Goal: Book appointment/travel/reservation

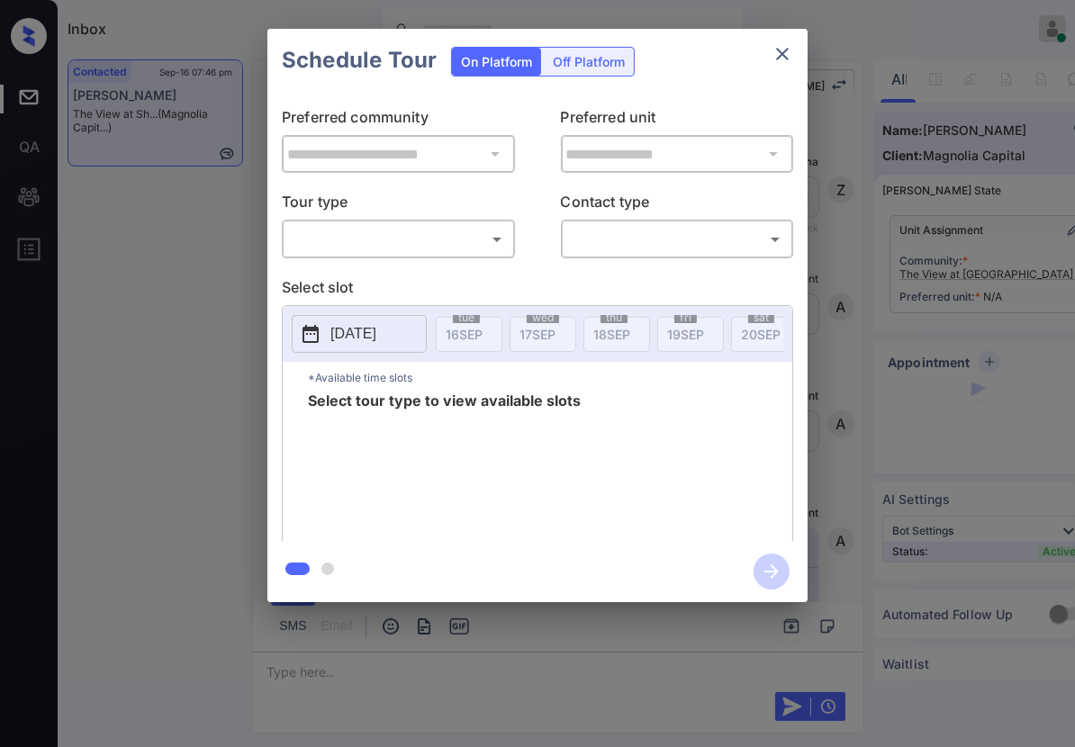
scroll to position [2747, 0]
click at [511, 231] on div "​ ​" at bounding box center [398, 239] width 233 height 39
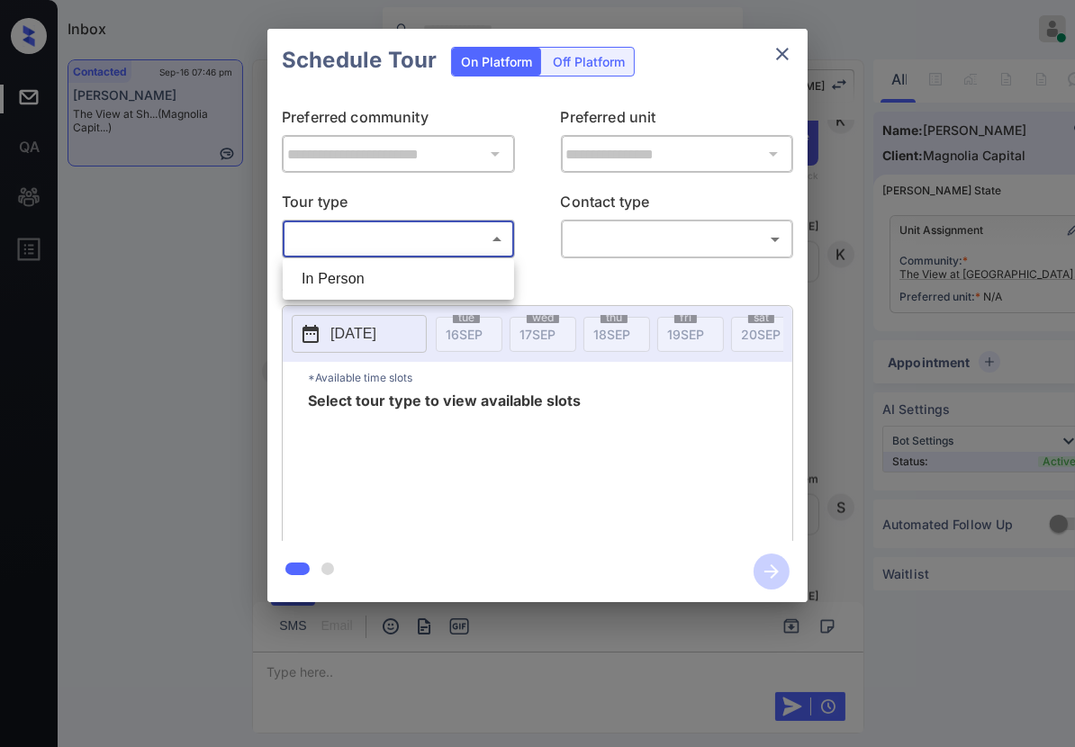
click at [499, 231] on body "Inbox Caroline Dacanay Online Set yourself offline Set yourself on break Profil…" at bounding box center [537, 373] width 1075 height 747
click at [783, 51] on div at bounding box center [537, 373] width 1075 height 747
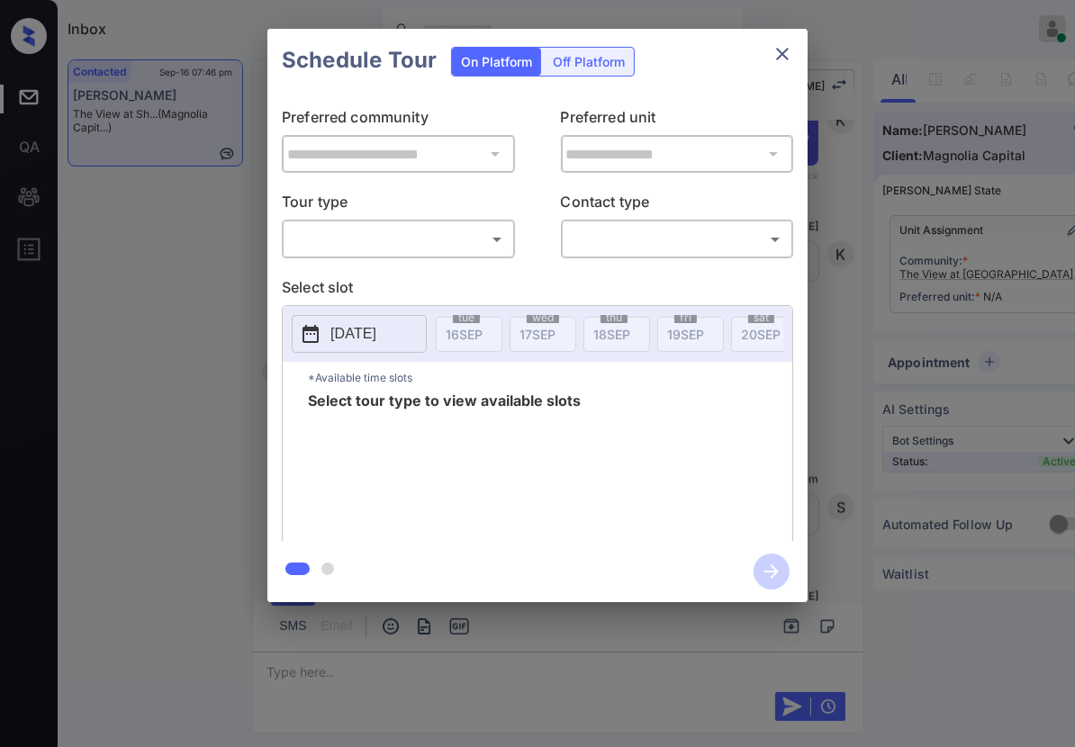
click at [774, 52] on icon "close" at bounding box center [782, 54] width 22 height 22
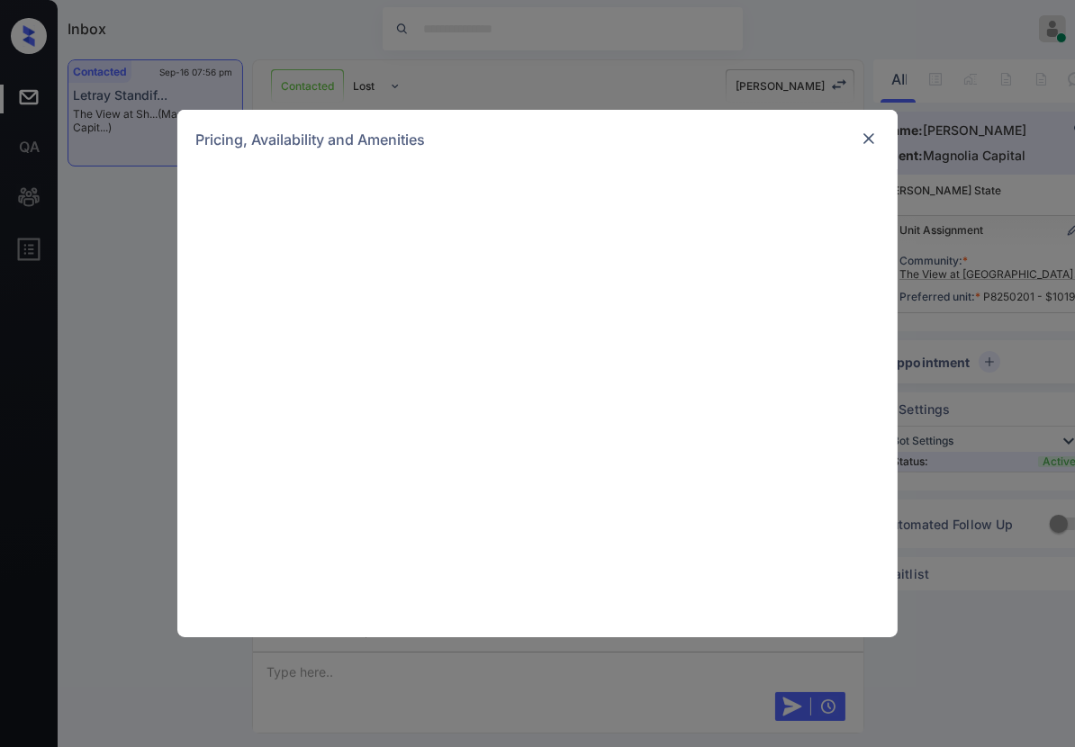
scroll to position [2842, 0]
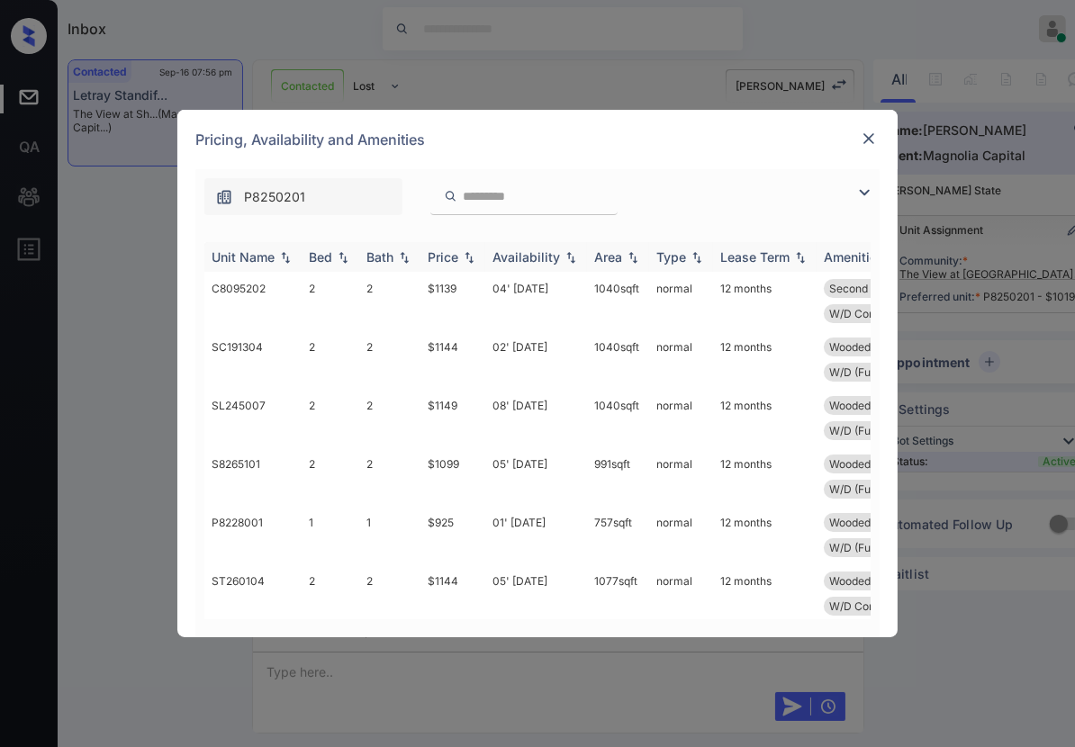
click at [476, 251] on img at bounding box center [469, 257] width 18 height 13
click at [476, 250] on img at bounding box center [469, 256] width 18 height 13
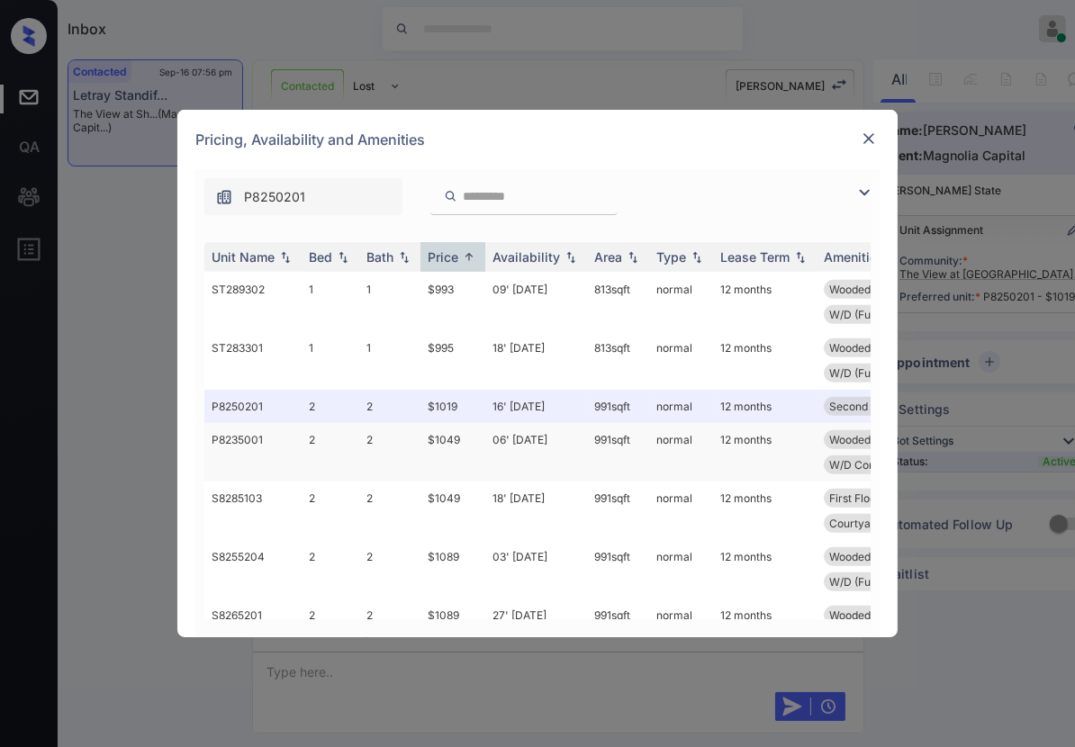
scroll to position [787, 0]
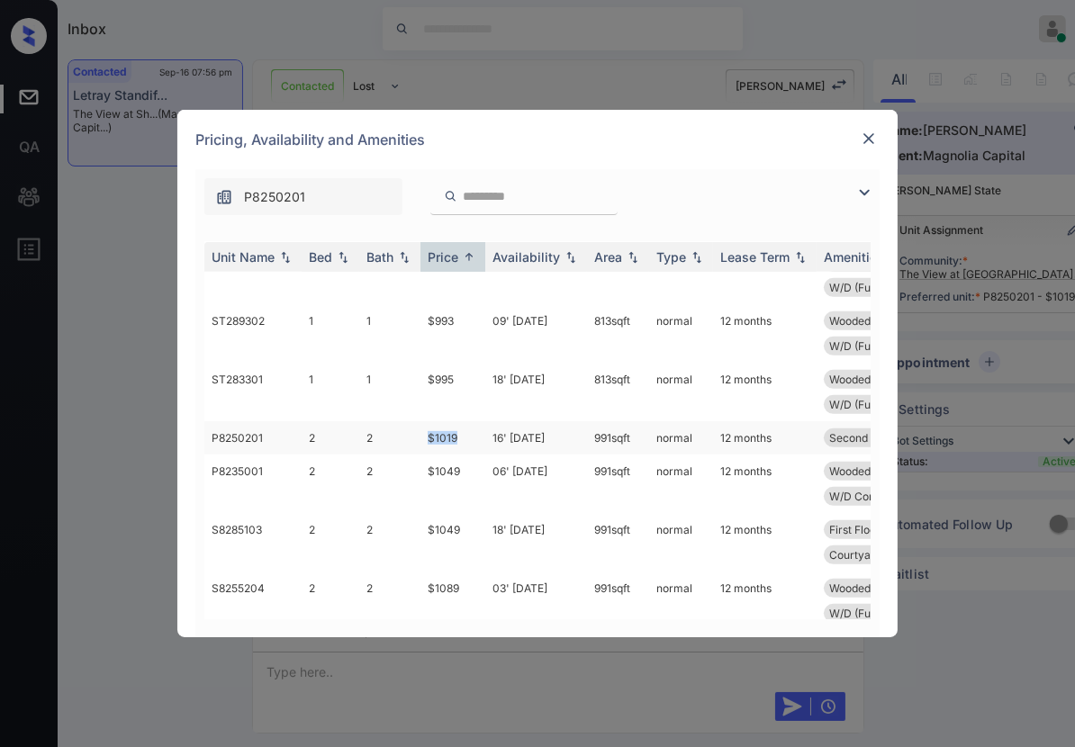
drag, startPoint x: 468, startPoint y: 432, endPoint x: 419, endPoint y: 429, distance: 48.7
click at [418, 429] on tr "P8250201 2 2 $1019 16' Nov 25 991 sqft normal 12 months Second Floor W/D Connec…" at bounding box center [674, 437] width 940 height 33
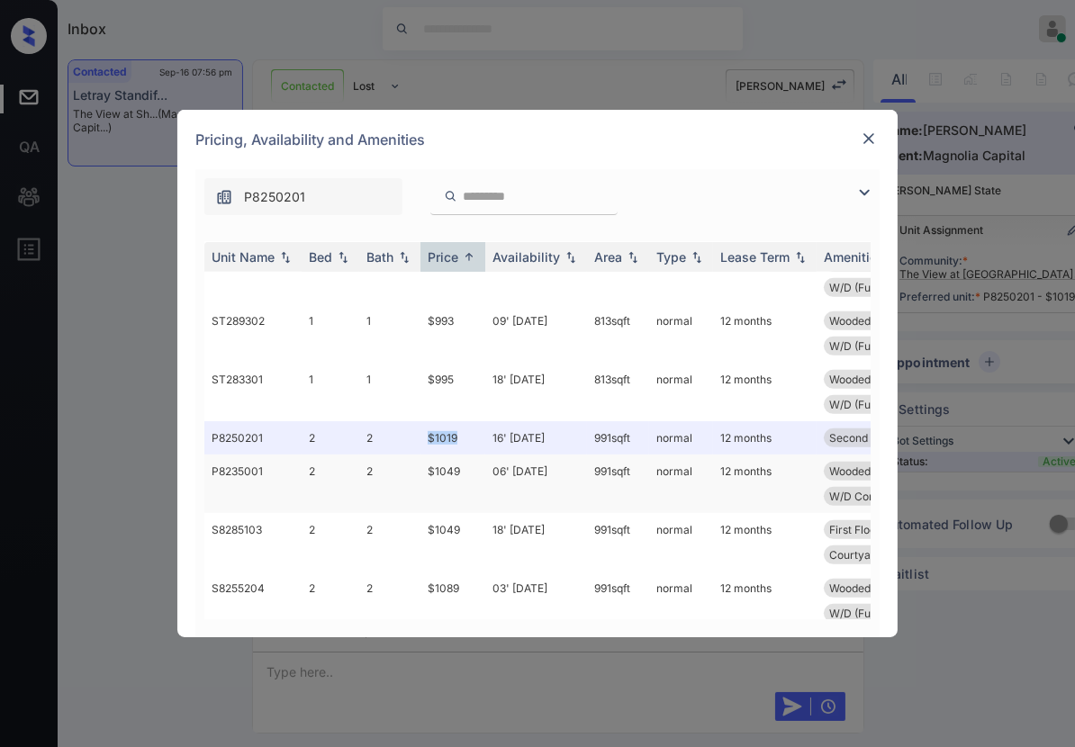
copy tr "$1019"
click at [863, 126] on div "Pricing, Availability and Amenities" at bounding box center [537, 139] width 720 height 59
click at [868, 138] on img at bounding box center [868, 139] width 18 height 18
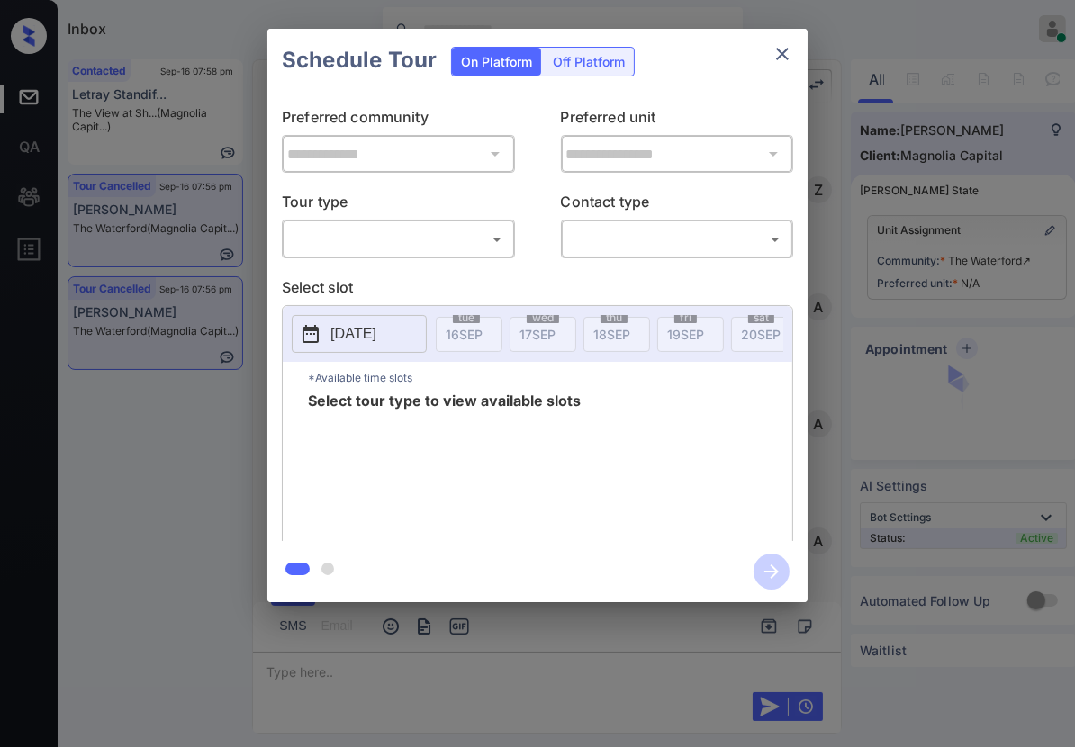
scroll to position [4036, 0]
drag, startPoint x: 958, startPoint y: 98, endPoint x: 1015, endPoint y: 2, distance: 111.7
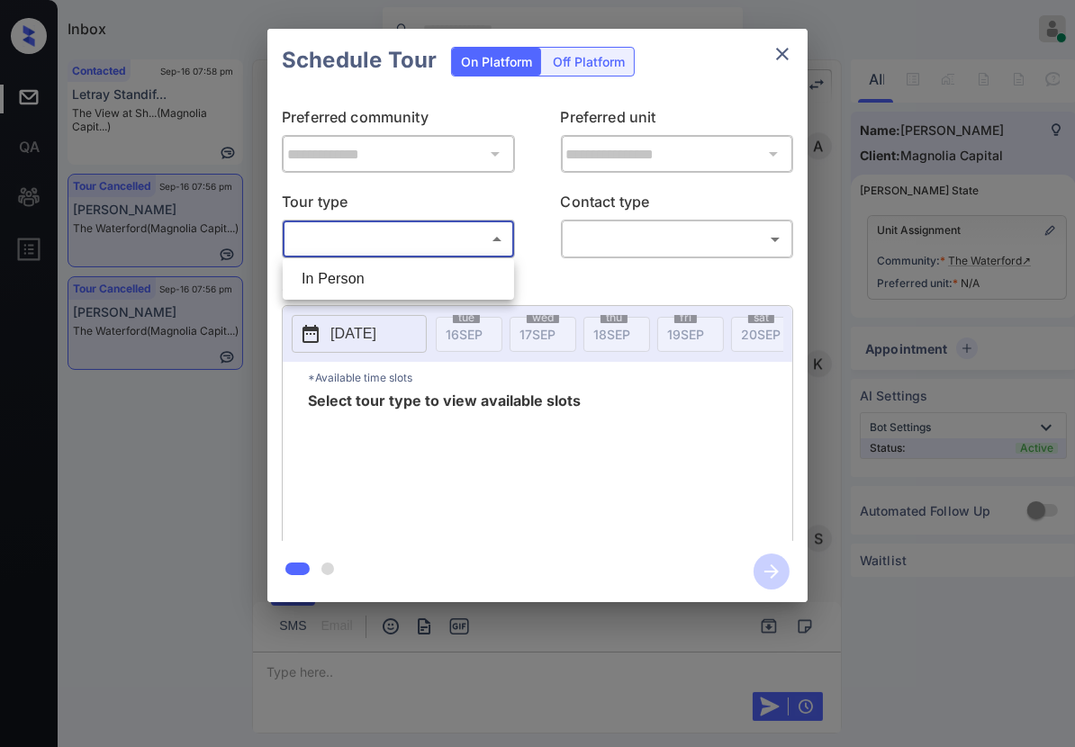
click at [380, 229] on body "Inbox Caroline Dacanay Online Set yourself offline Set yourself on break Profil…" at bounding box center [537, 373] width 1075 height 747
click at [414, 278] on li "In Person" at bounding box center [398, 279] width 222 height 32
type input "********"
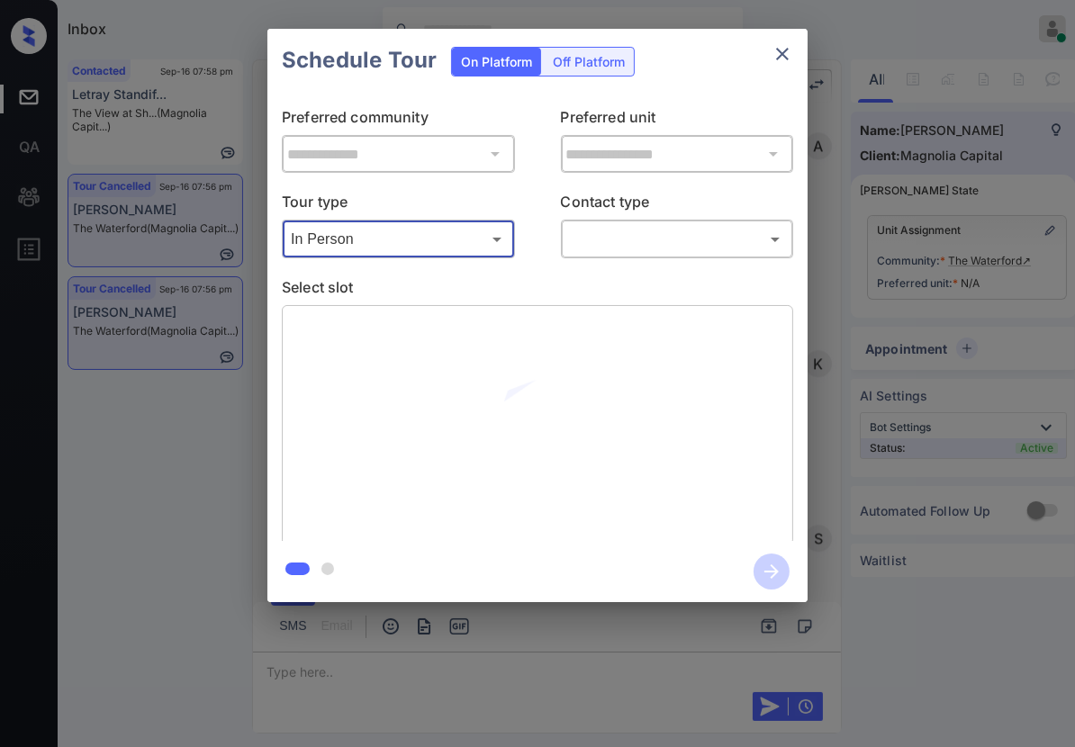
click at [616, 245] on body "Inbox Caroline Dacanay Online Set yourself offline Set yourself on break Profil…" at bounding box center [537, 373] width 1075 height 747
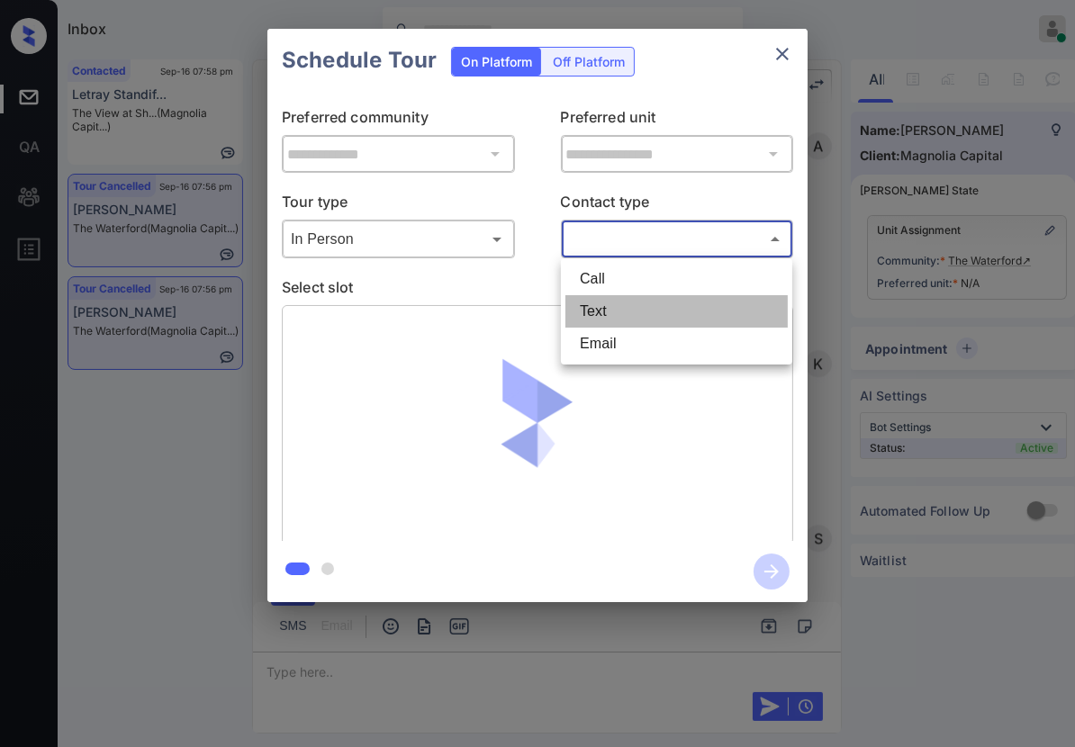
click at [618, 305] on li "Text" at bounding box center [676, 311] width 222 height 32
type input "****"
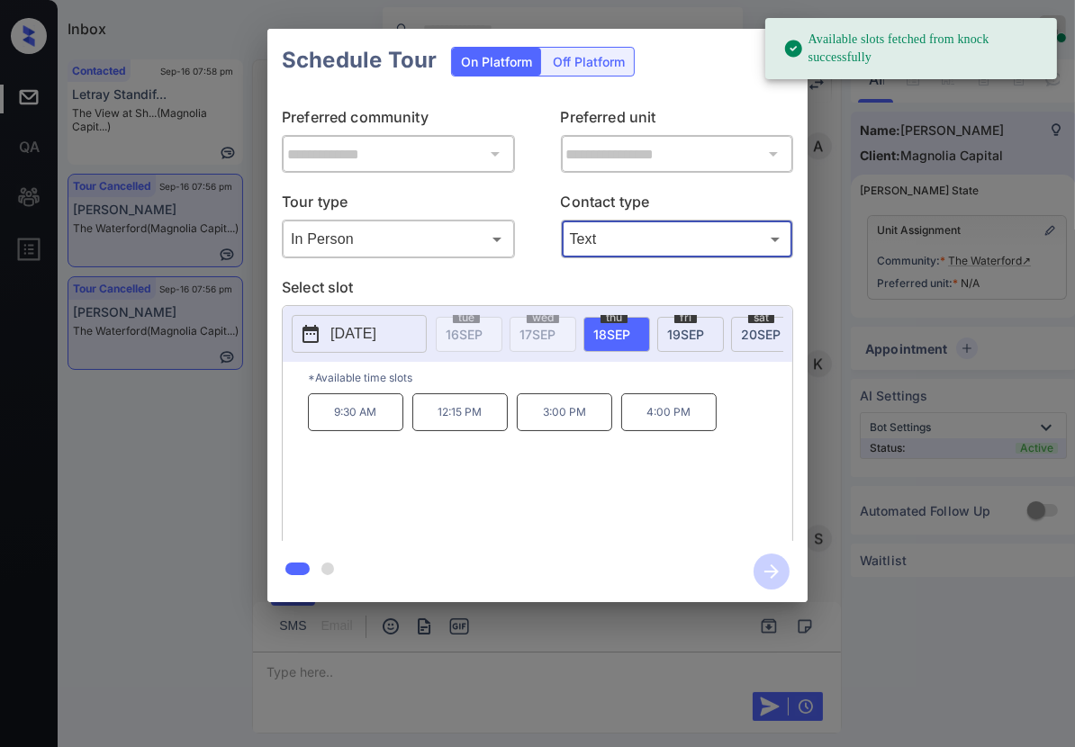
click at [376, 323] on p "[DATE]" at bounding box center [353, 334] width 46 height 22
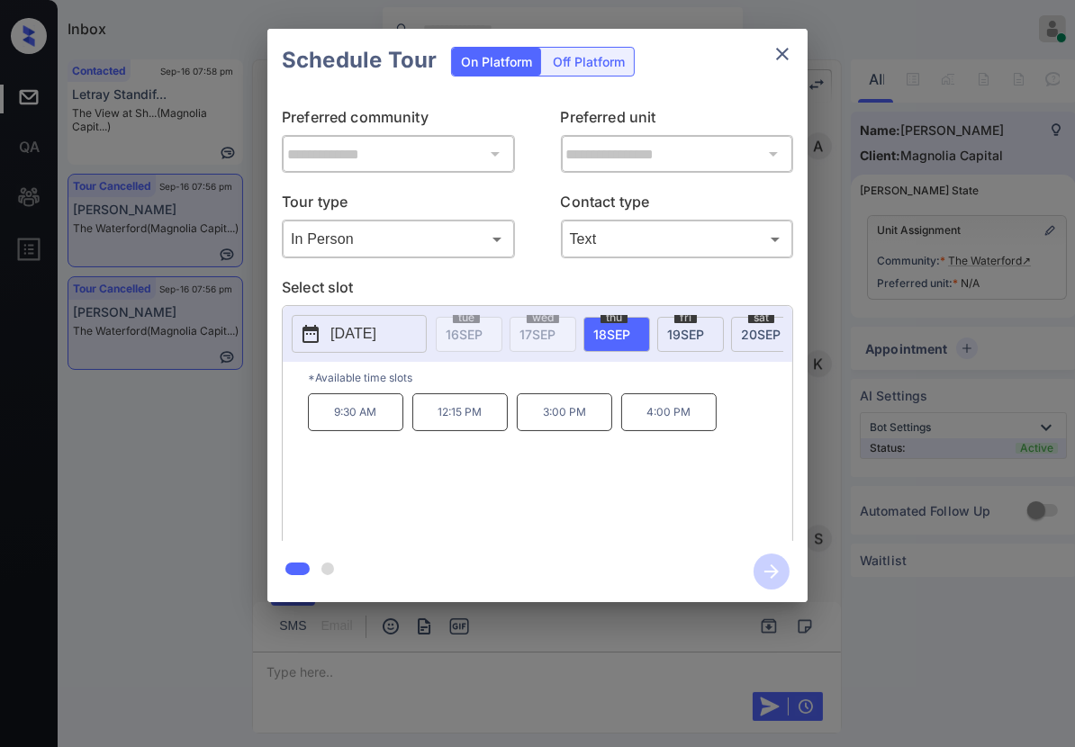
click at [853, 229] on div "**********" at bounding box center [537, 315] width 1075 height 631
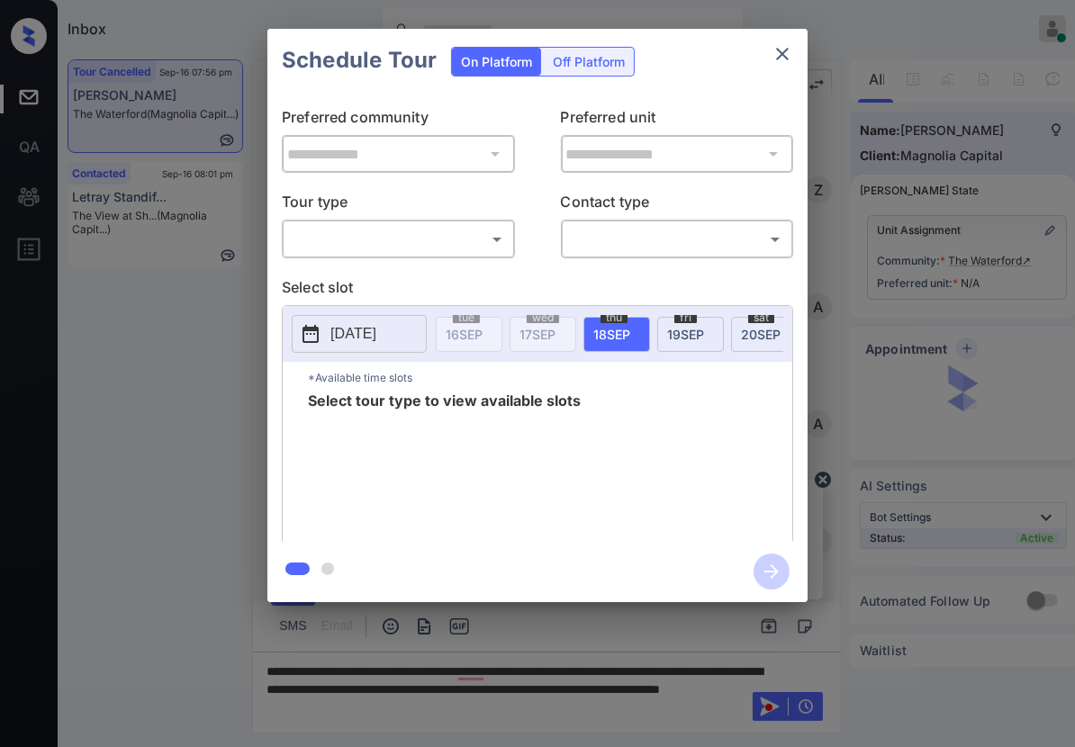
scroll to position [436, 0]
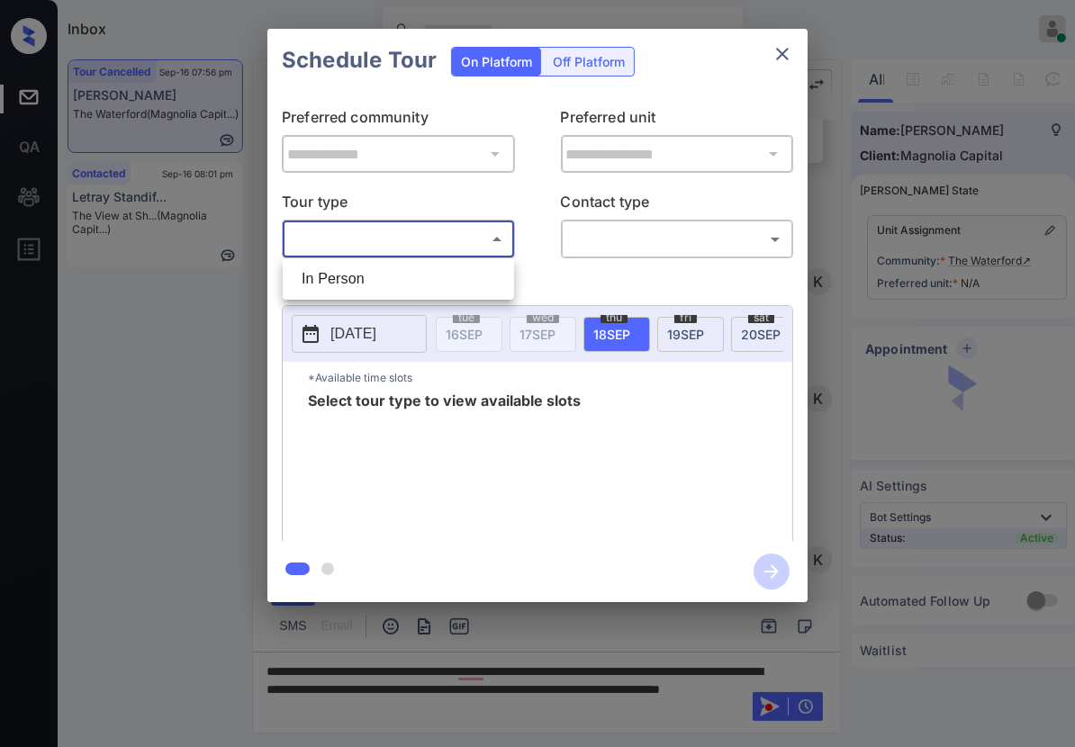
click at [474, 247] on body "Inbox [PERSON_NAME] Online Set yourself offline Set yourself on break Profile S…" at bounding box center [537, 373] width 1075 height 747
click at [467, 283] on li "In Person" at bounding box center [398, 279] width 222 height 32
type input "********"
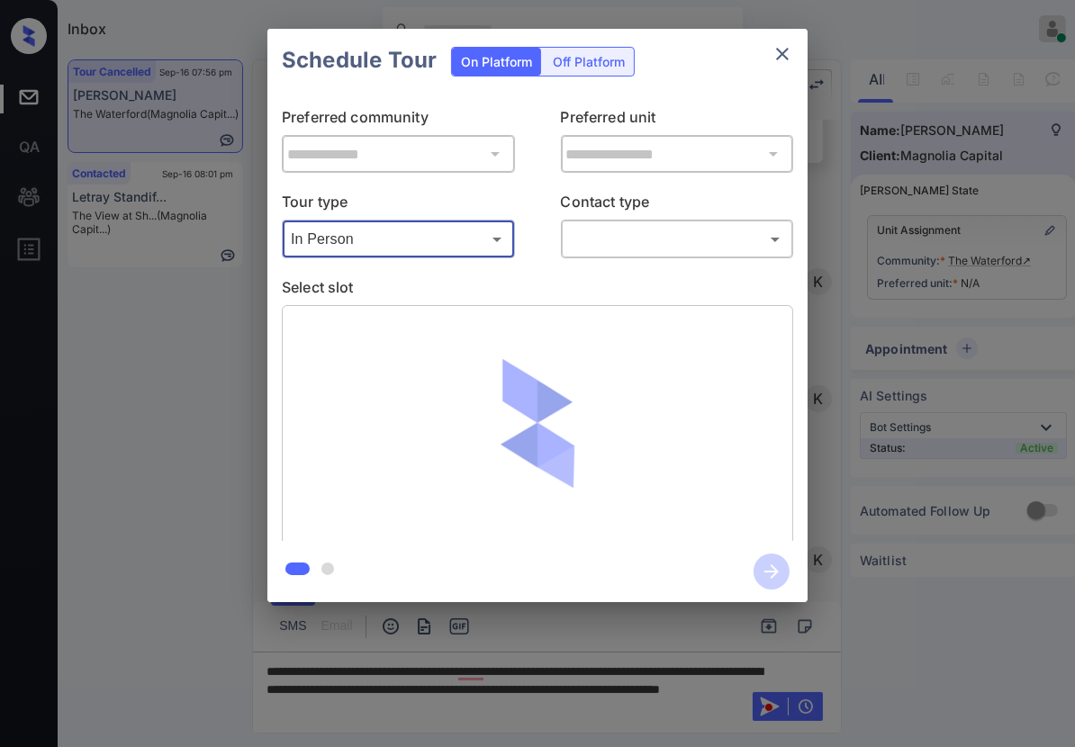
click at [652, 237] on body "Inbox Caroline Dacanay Online Set yourself offline Set yourself on break Profil…" at bounding box center [537, 373] width 1075 height 747
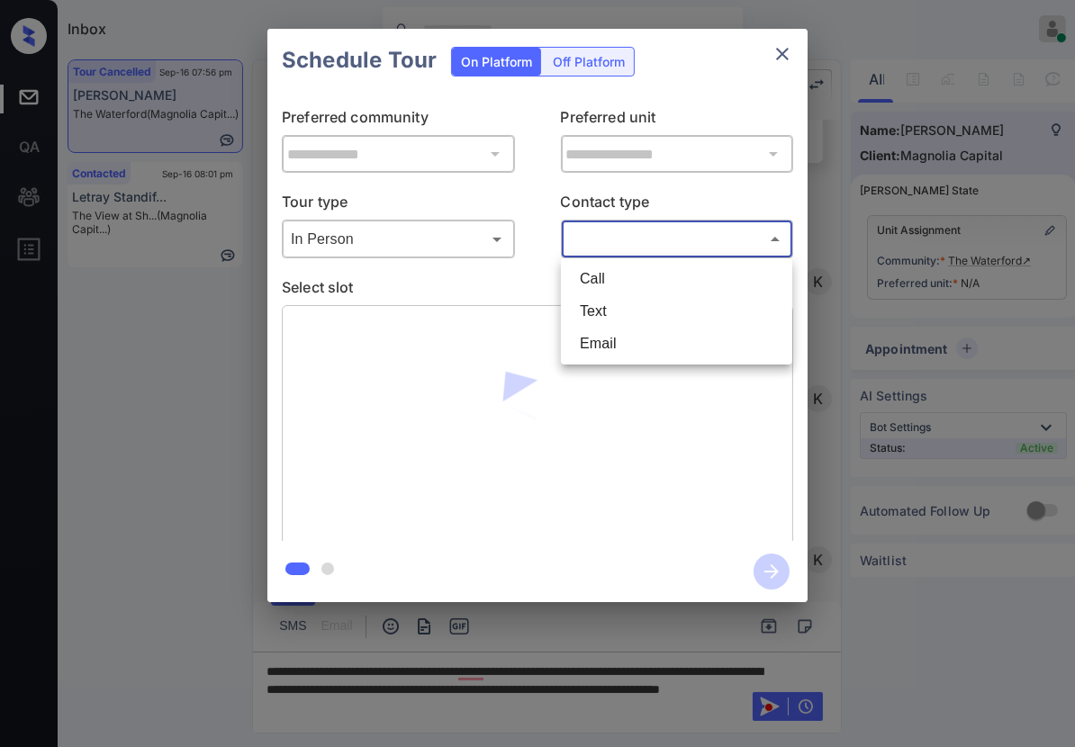
click at [633, 315] on li "Text" at bounding box center [676, 311] width 222 height 32
type input "****"
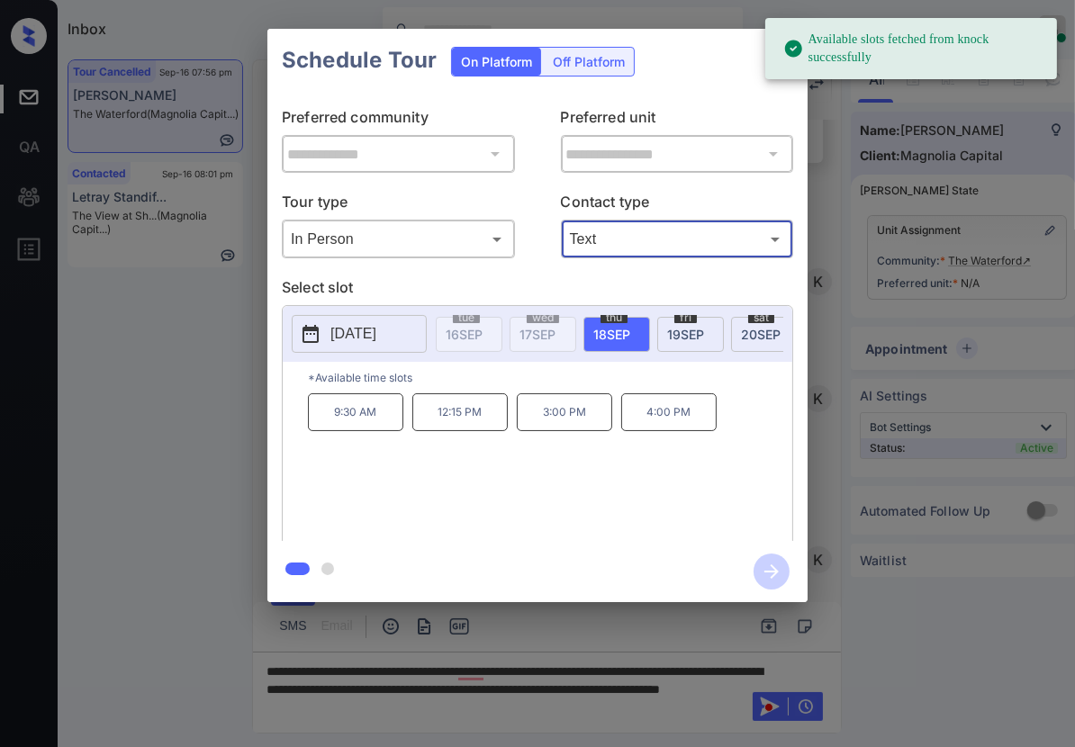
click at [748, 335] on span "20 SEP" at bounding box center [761, 334] width 40 height 15
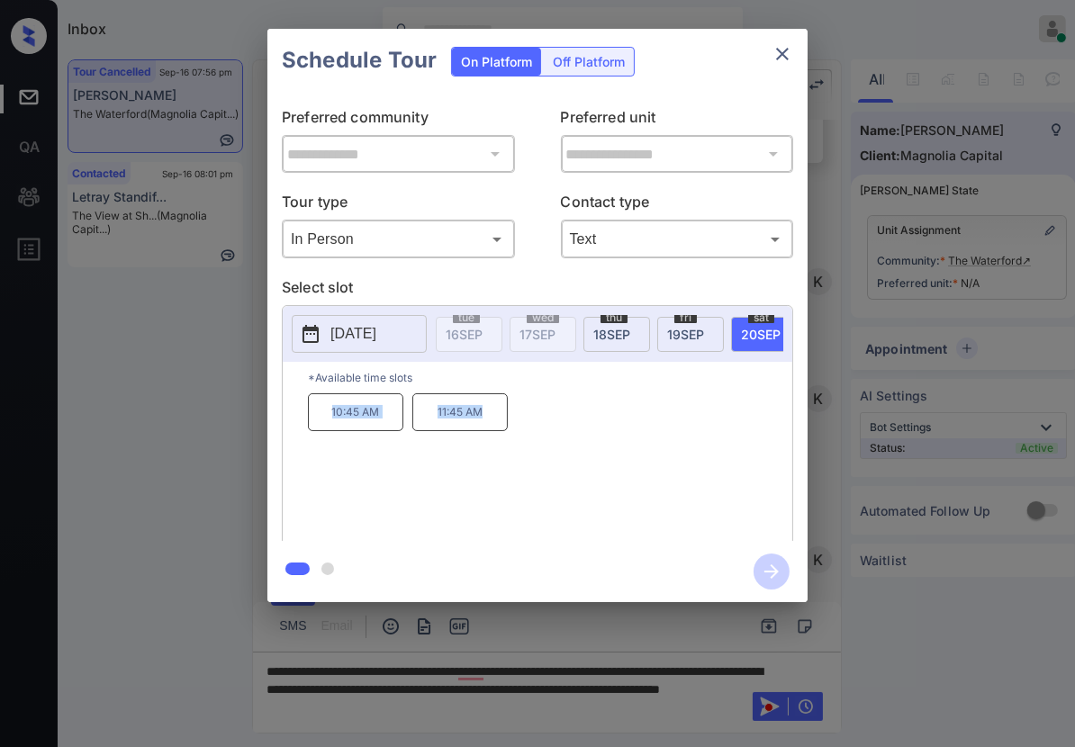
drag, startPoint x: 331, startPoint y: 429, endPoint x: 488, endPoint y: 424, distance: 156.7
click at [488, 424] on div "10:45 AM 11:45 AM" at bounding box center [550, 465] width 484 height 144
copy div "10:45 AM 11:45 AM"
click at [598, 663] on div at bounding box center [537, 373] width 1075 height 747
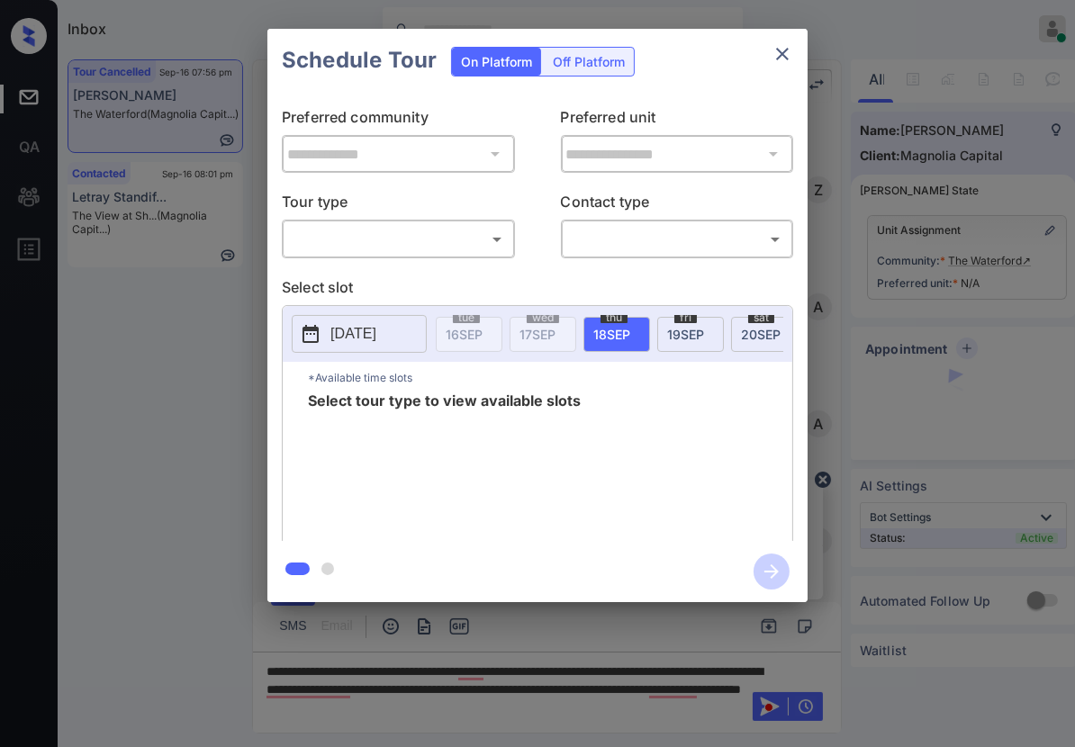
scroll to position [436, 0]
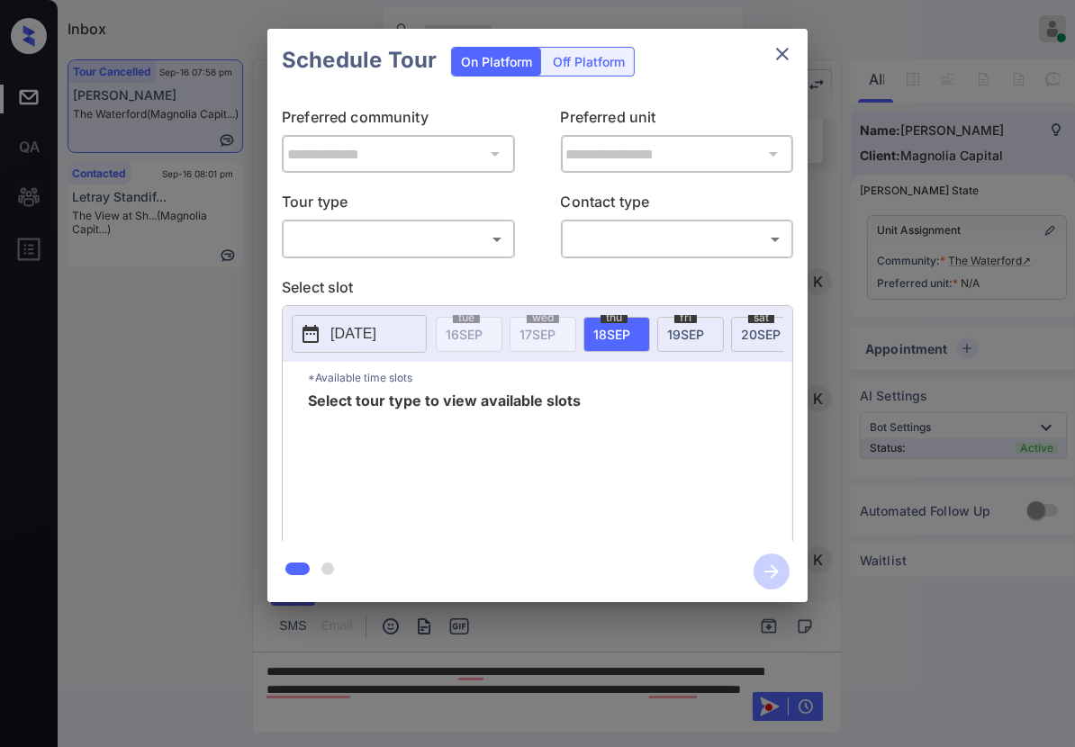
click at [489, 242] on body "Inbox Caroline Dacanay Online Set yourself offline Set yourself on break Profil…" at bounding box center [537, 373] width 1075 height 747
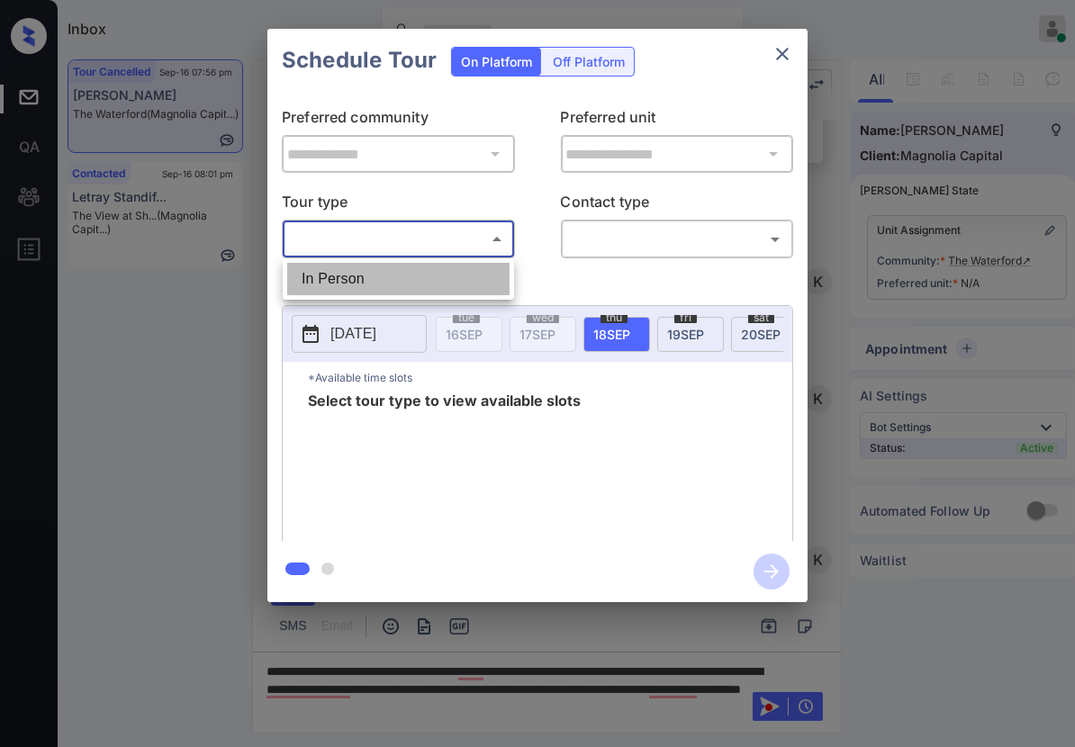
click at [488, 290] on li "In Person" at bounding box center [398, 279] width 222 height 32
type input "********"
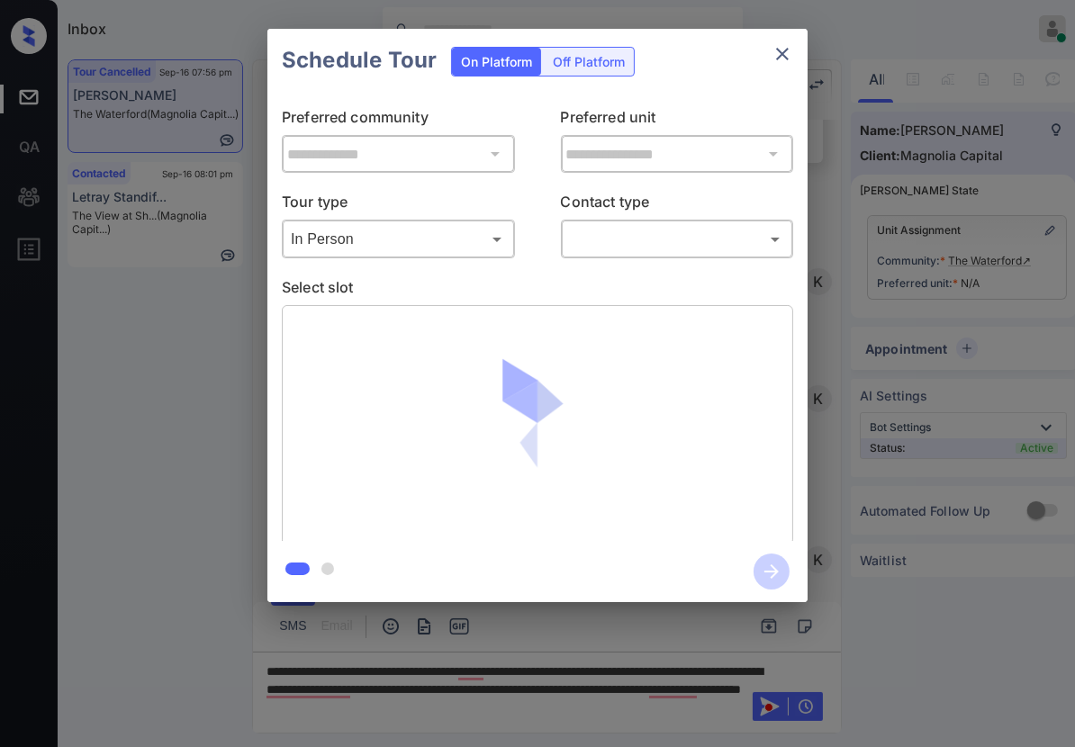
click at [596, 259] on div "**********" at bounding box center [537, 316] width 540 height 449
click at [609, 242] on body "Inbox Caroline Dacanay Online Set yourself offline Set yourself on break Profil…" at bounding box center [537, 373] width 1075 height 747
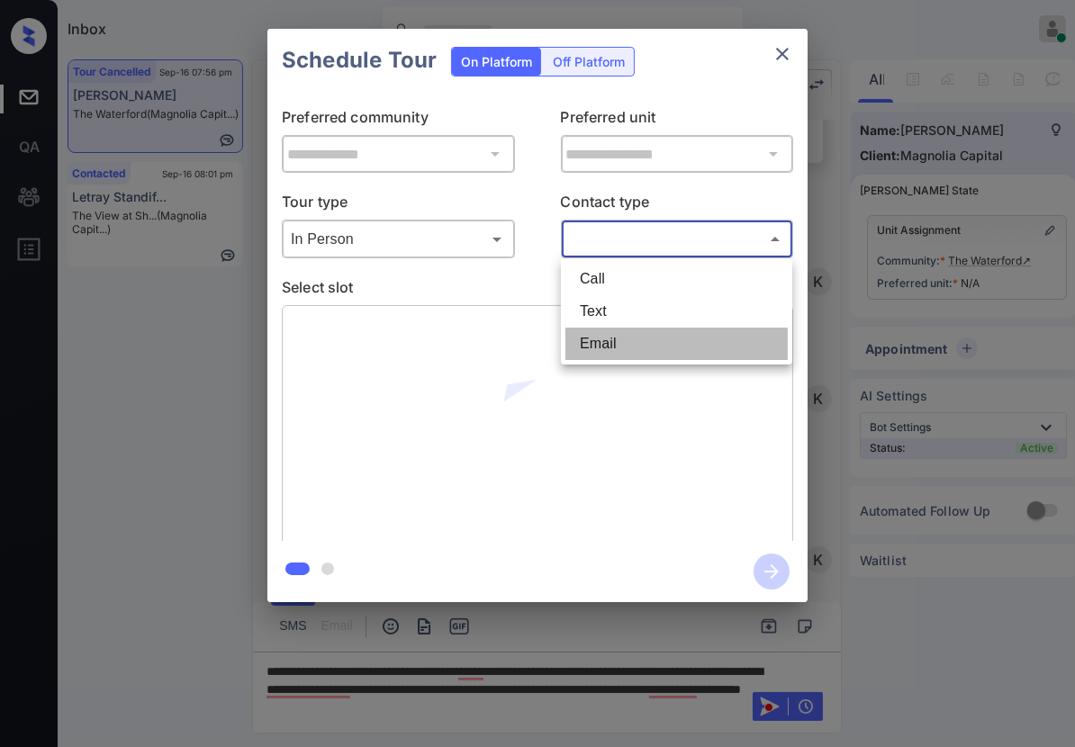
drag, startPoint x: 594, startPoint y: 343, endPoint x: 599, endPoint y: 303, distance: 40.0
click at [599, 303] on ul "Call Text Email" at bounding box center [676, 311] width 231 height 106
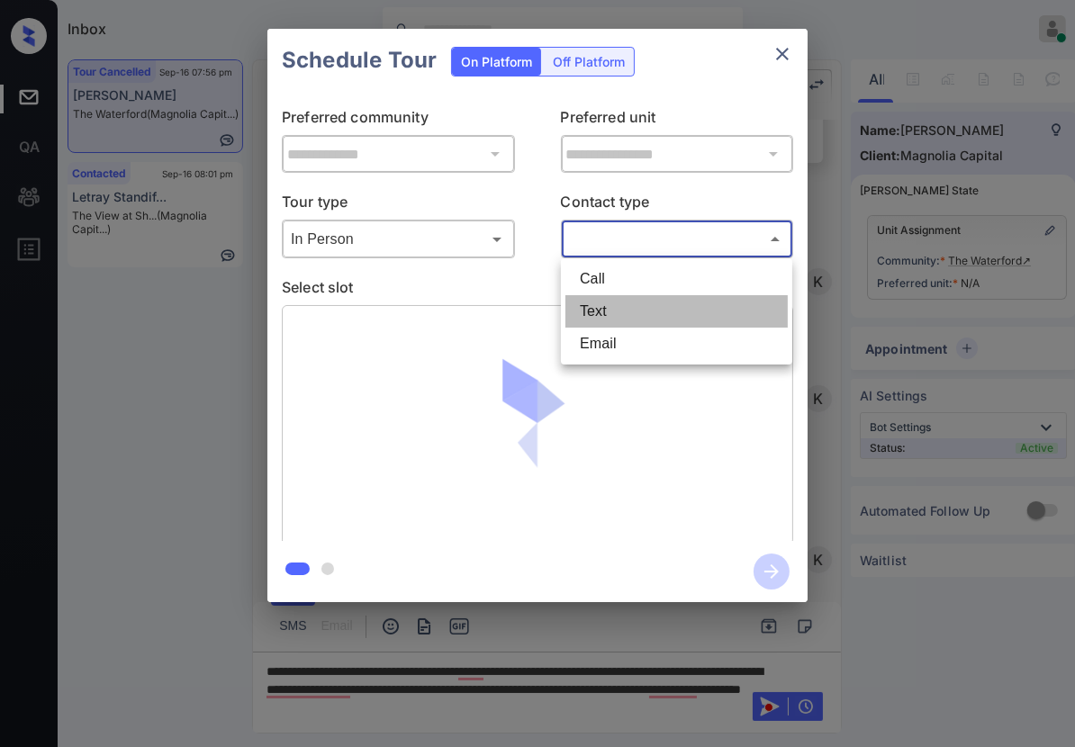
click at [599, 303] on li "Text" at bounding box center [676, 311] width 222 height 32
type input "****"
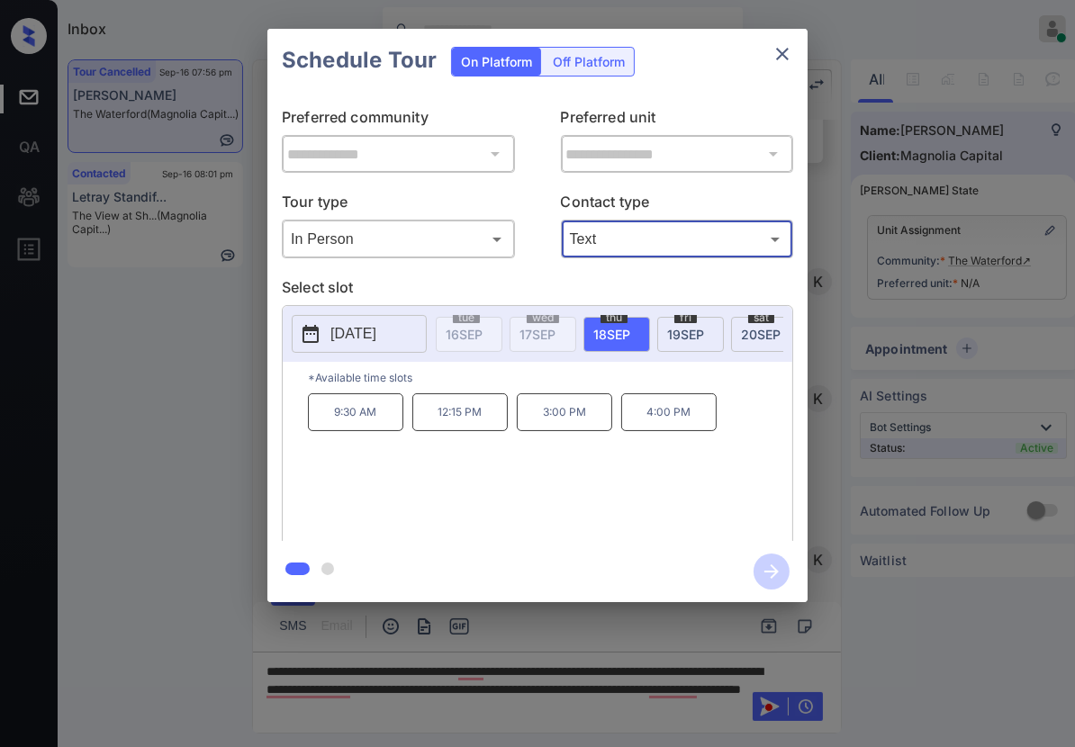
click at [740, 340] on div "sat 20 SEP" at bounding box center [764, 334] width 67 height 35
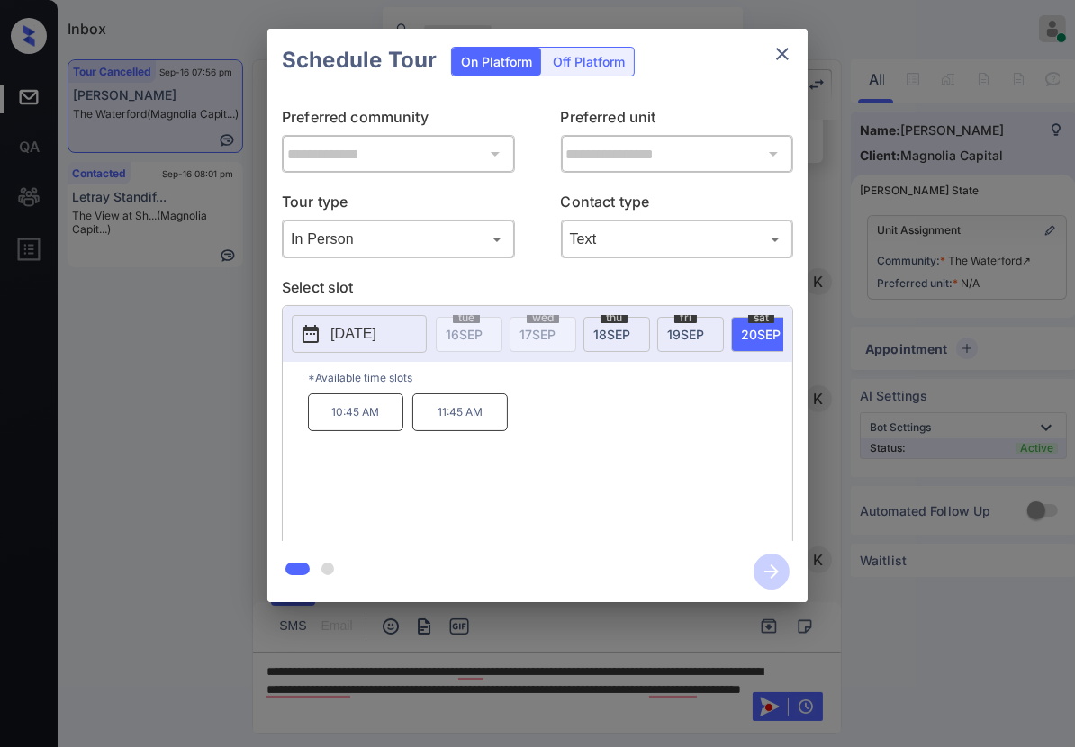
click at [696, 651] on div at bounding box center [537, 373] width 1075 height 747
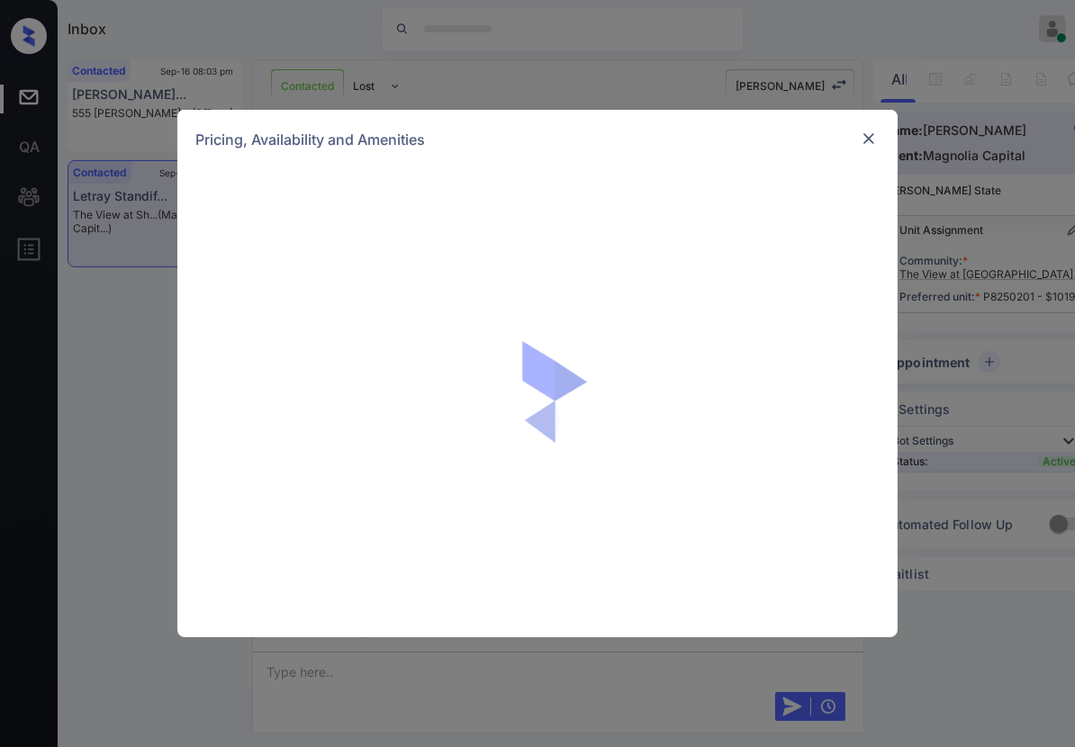
scroll to position [1912, 0]
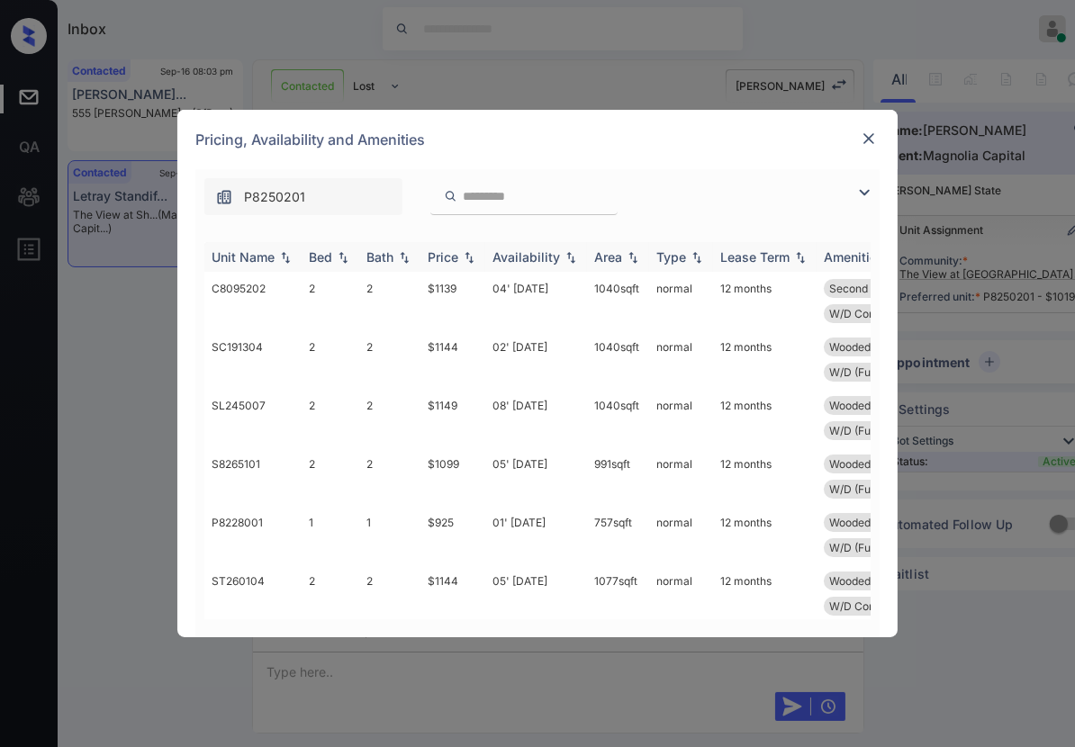
click at [472, 263] on img at bounding box center [469, 257] width 18 height 13
click at [472, 263] on img at bounding box center [469, 256] width 18 height 13
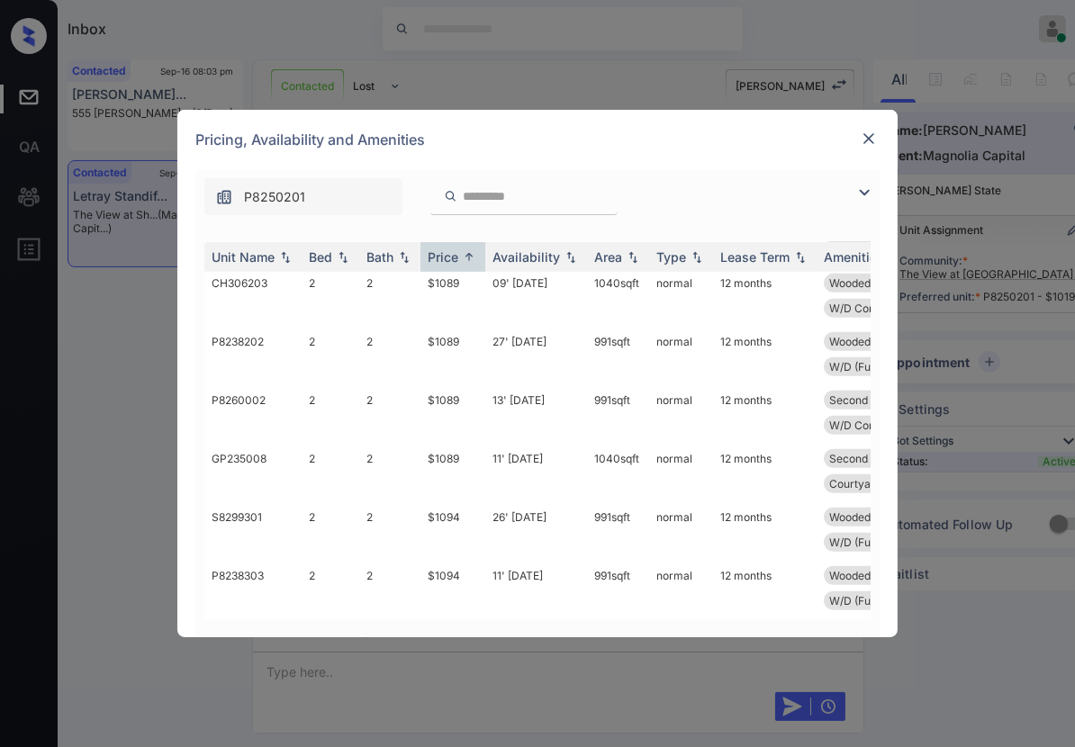
scroll to position [1237, 0]
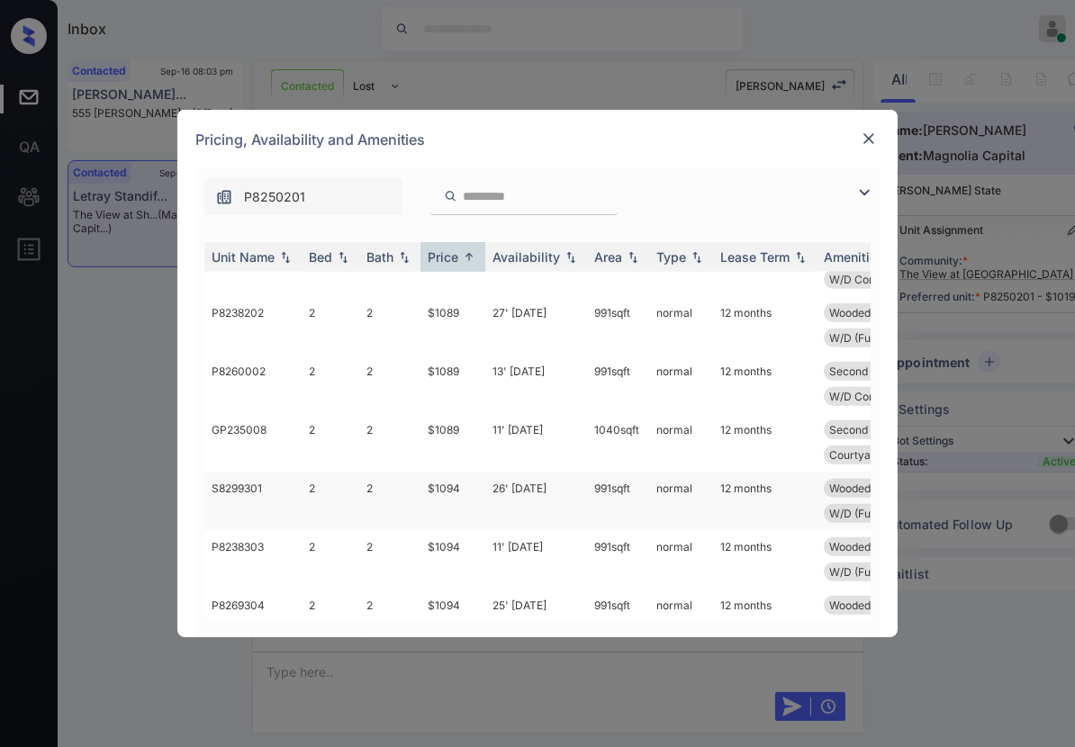
click at [503, 490] on td "26' [DATE]" at bounding box center [536, 501] width 102 height 58
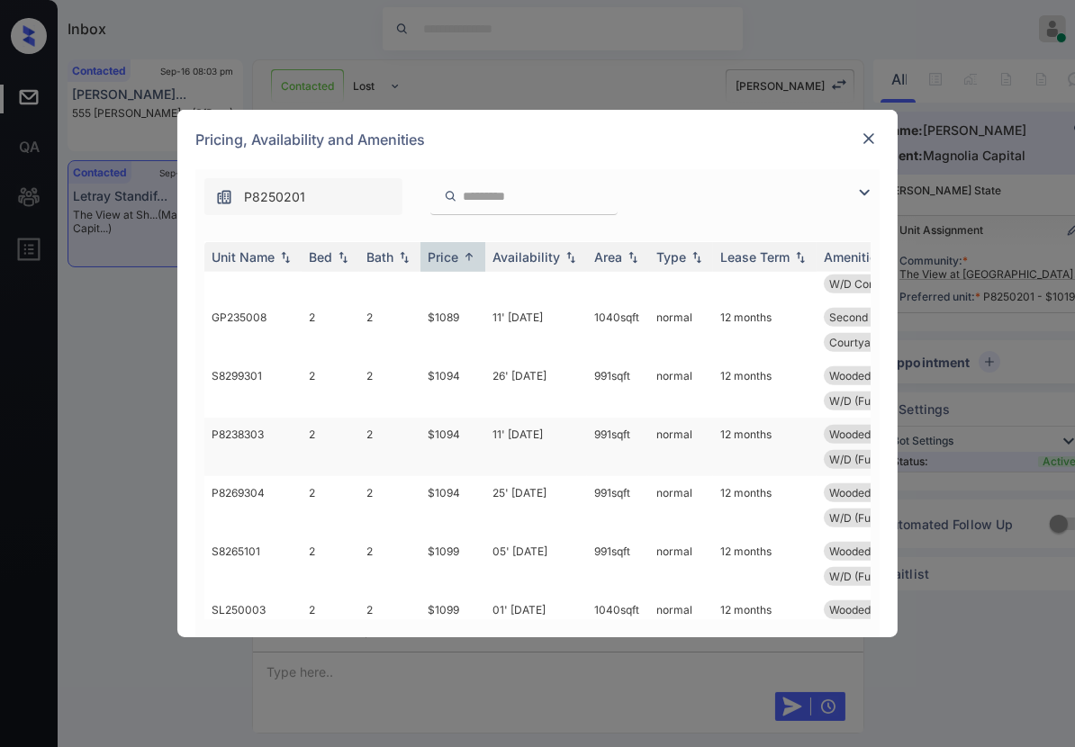
click at [533, 451] on td "11' [DATE]" at bounding box center [536, 447] width 102 height 58
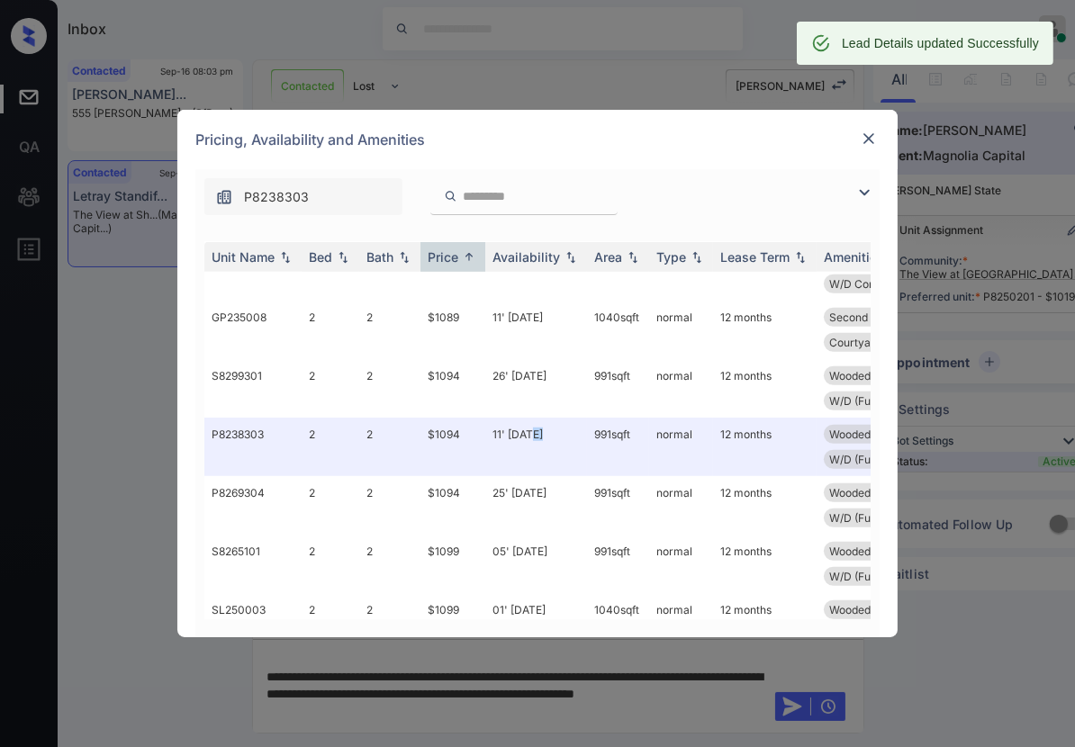
click at [869, 139] on img at bounding box center [868, 139] width 18 height 18
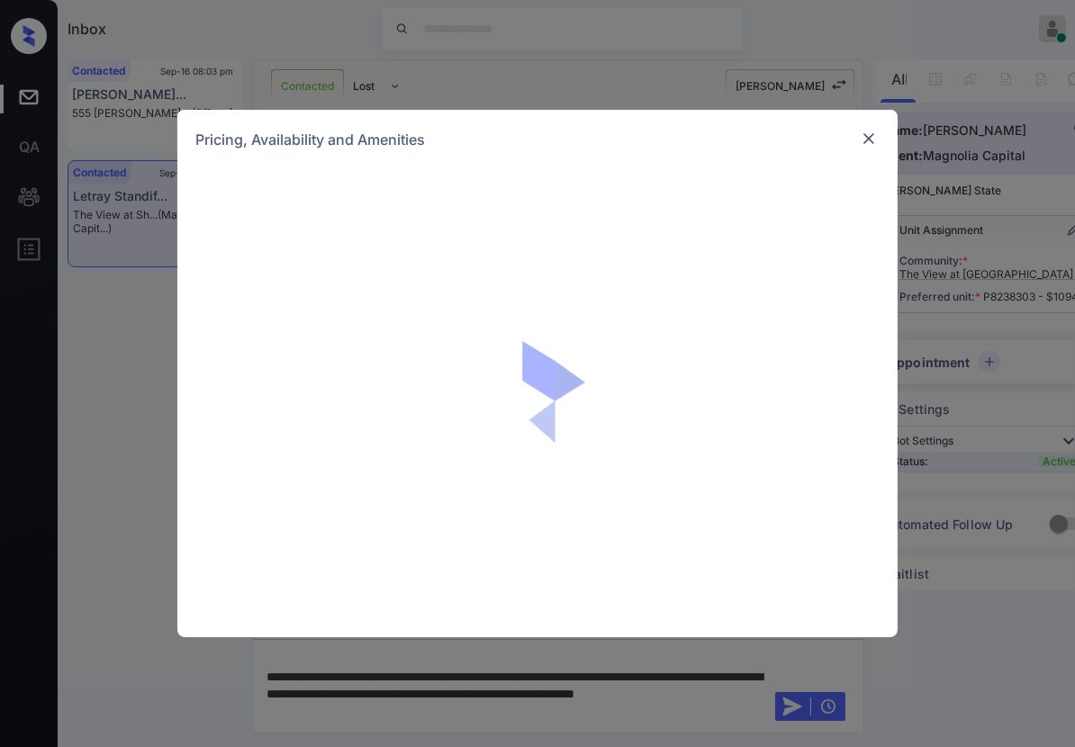
scroll to position [2924, 0]
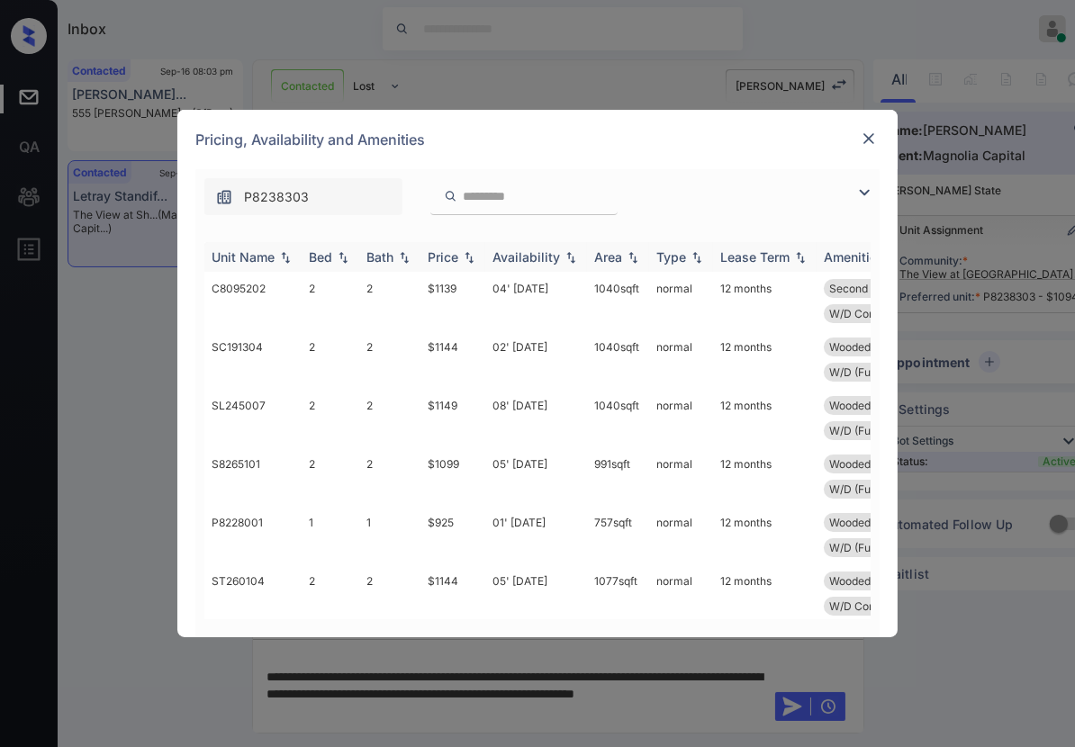
click at [473, 256] on img at bounding box center [469, 257] width 18 height 13
click at [473, 256] on img at bounding box center [469, 256] width 18 height 13
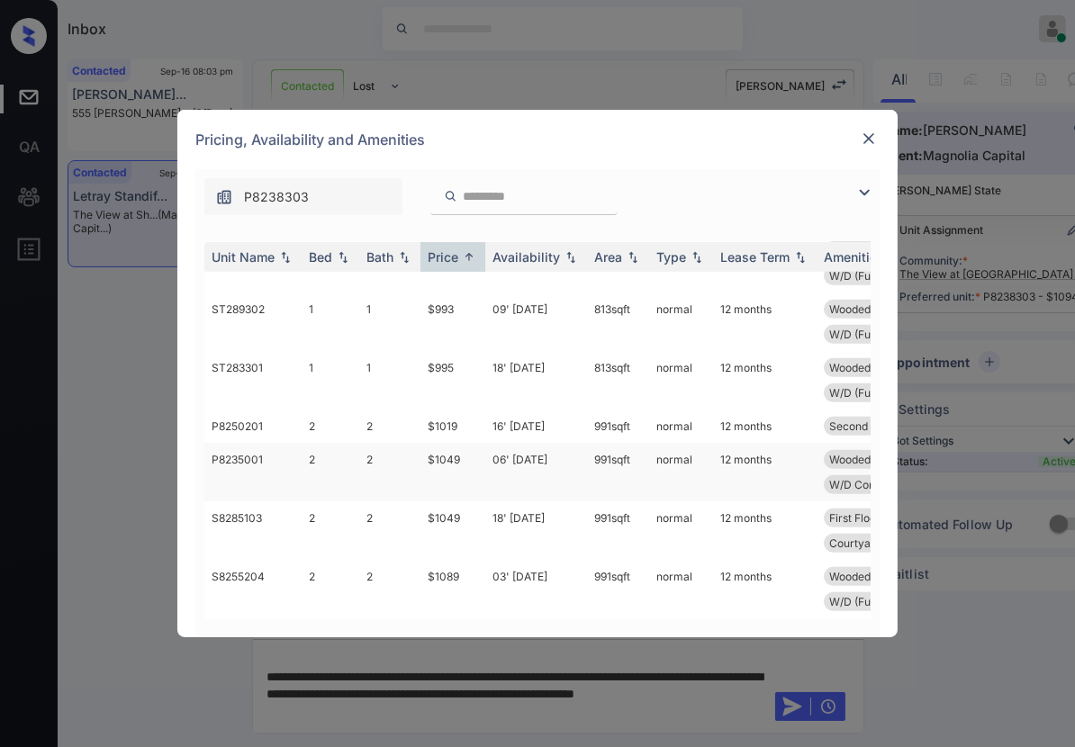
scroll to position [899, 0]
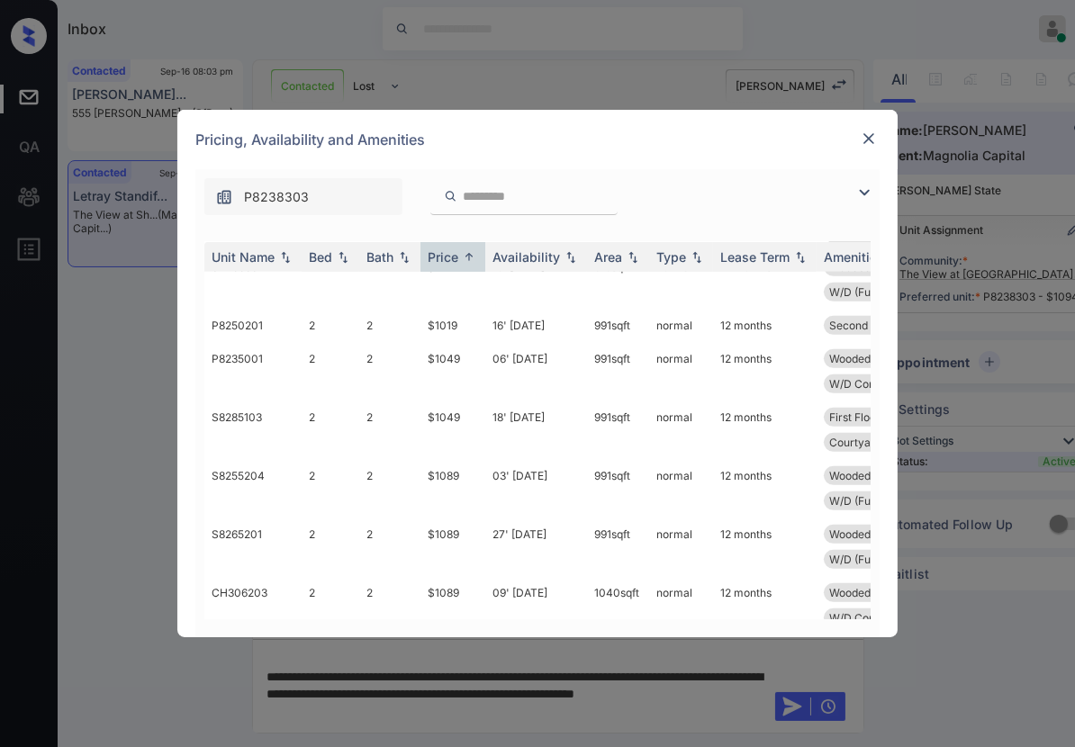
click at [873, 140] on img at bounding box center [868, 139] width 18 height 18
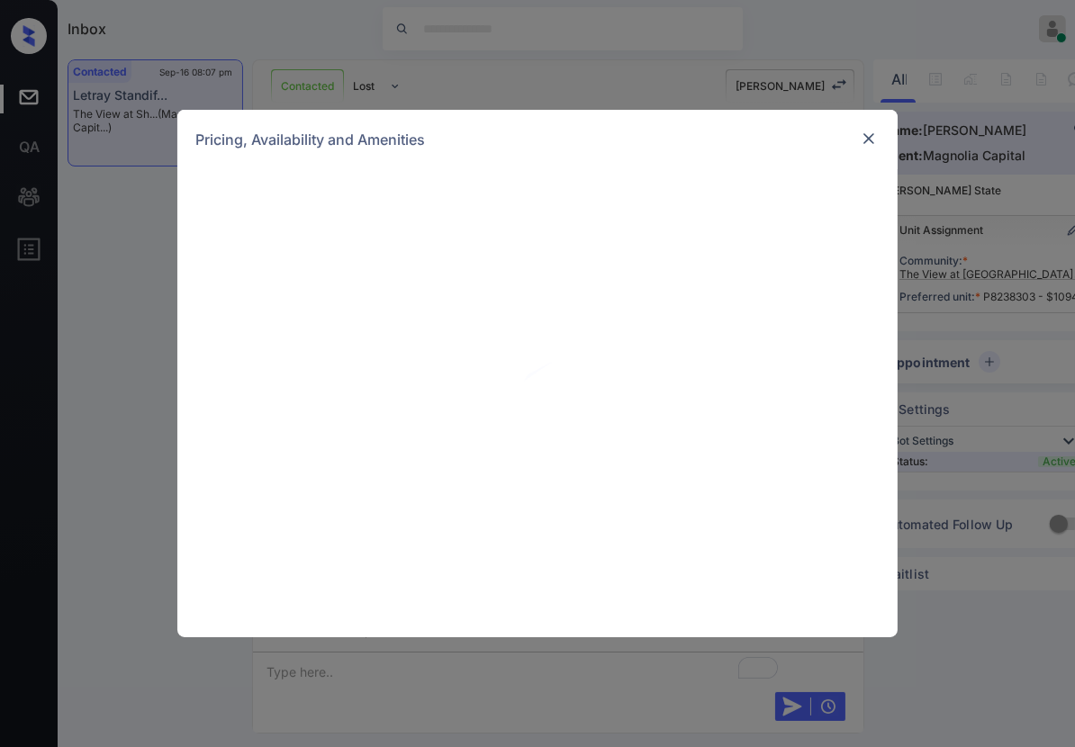
scroll to position [3036, 0]
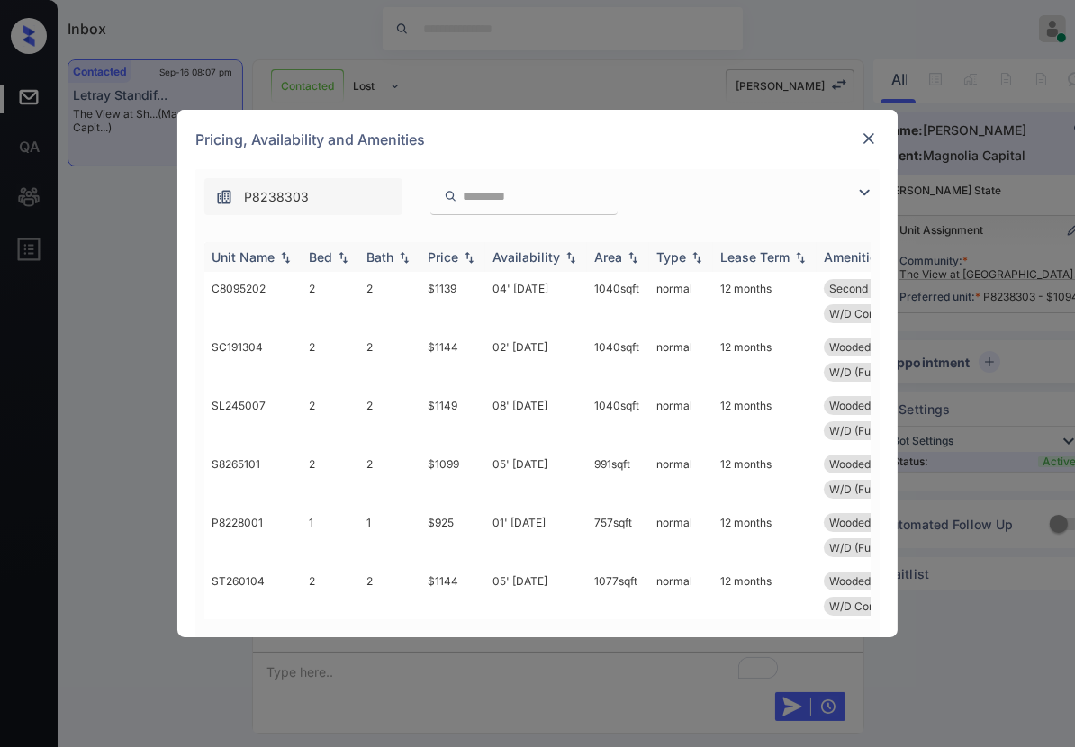
click at [469, 256] on img at bounding box center [469, 257] width 18 height 13
click at [471, 256] on img at bounding box center [469, 256] width 18 height 13
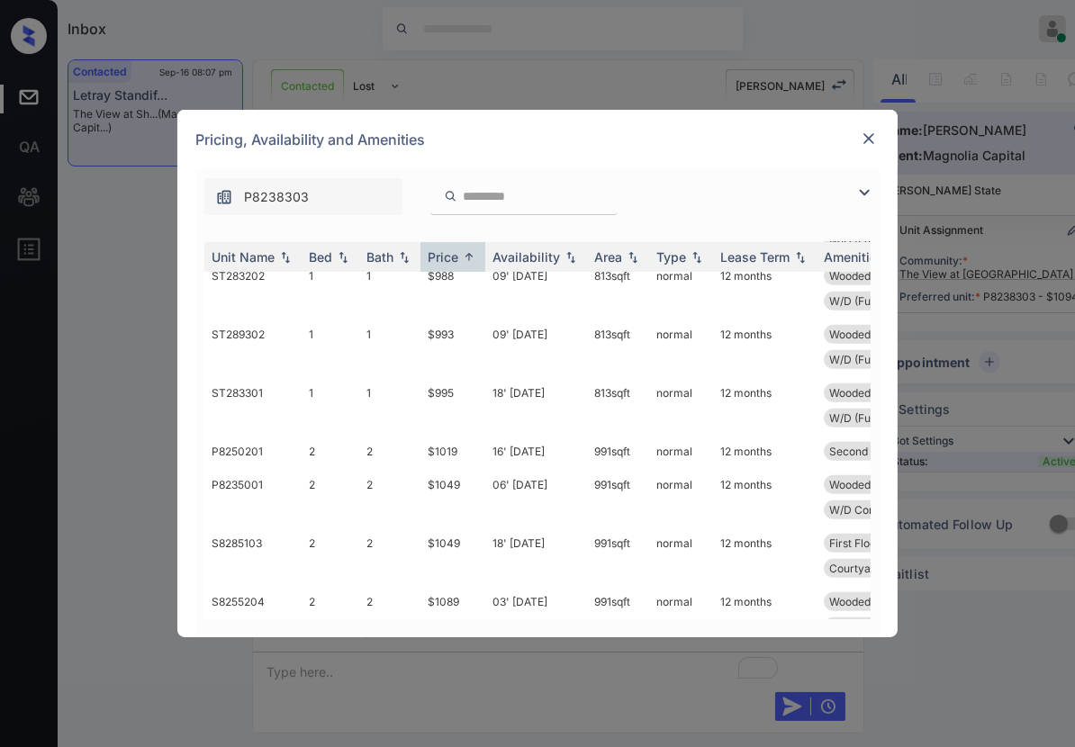
scroll to position [787, 0]
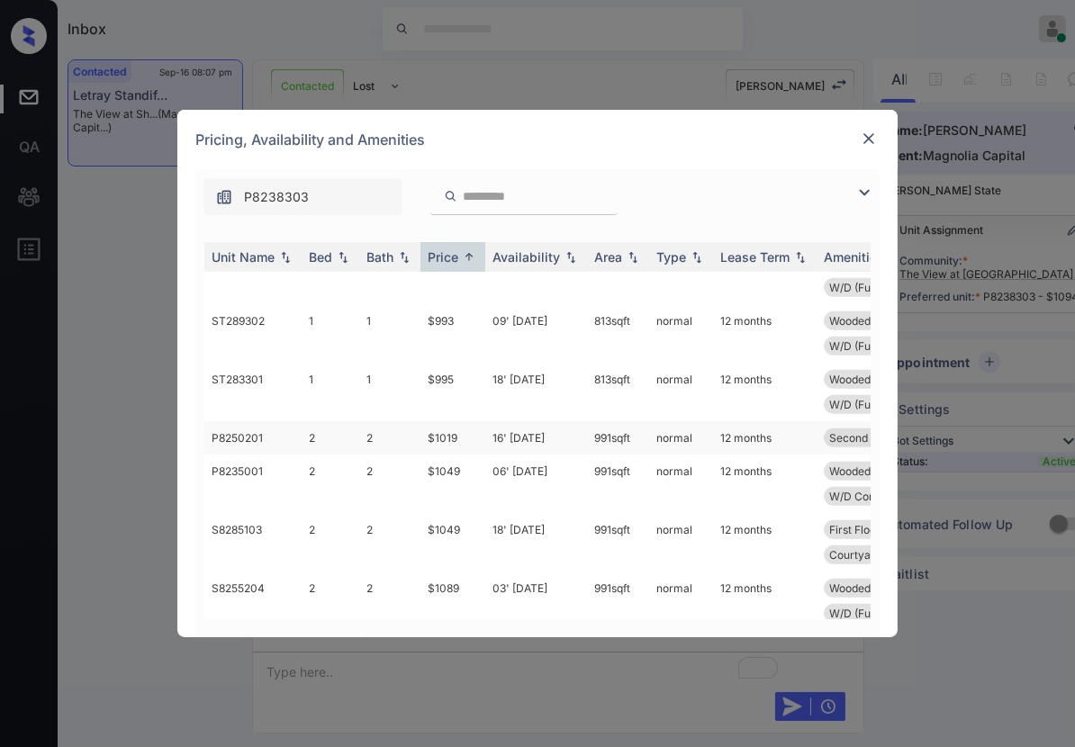
click at [467, 436] on td "$1019" at bounding box center [452, 437] width 65 height 33
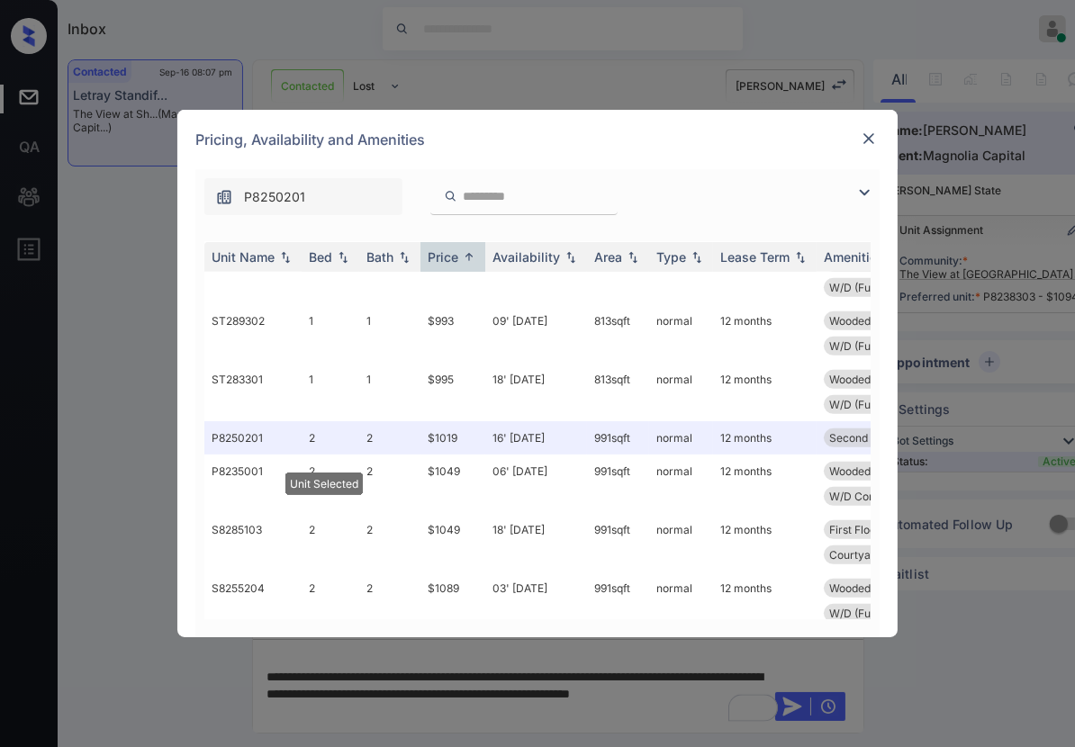
click at [873, 133] on img at bounding box center [868, 139] width 18 height 18
